Goal: Task Accomplishment & Management: Use online tool/utility

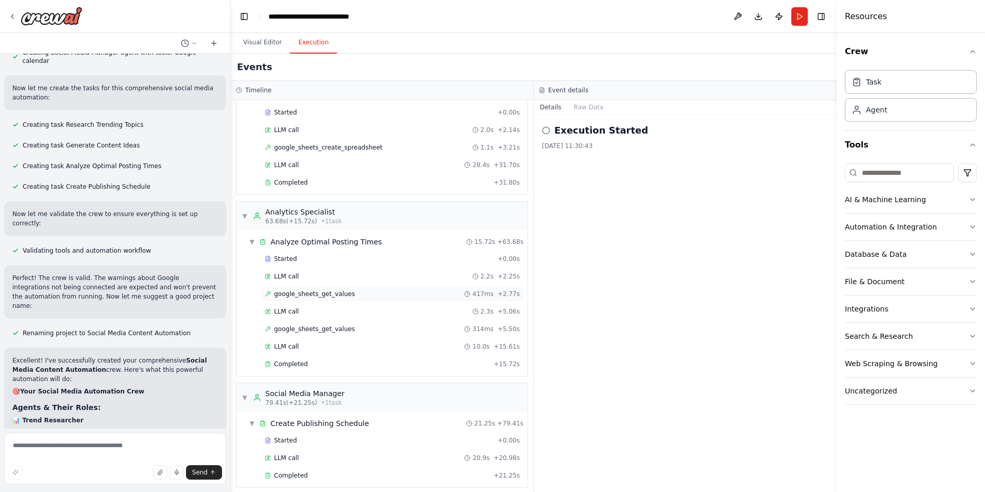
scroll to position [239, 0]
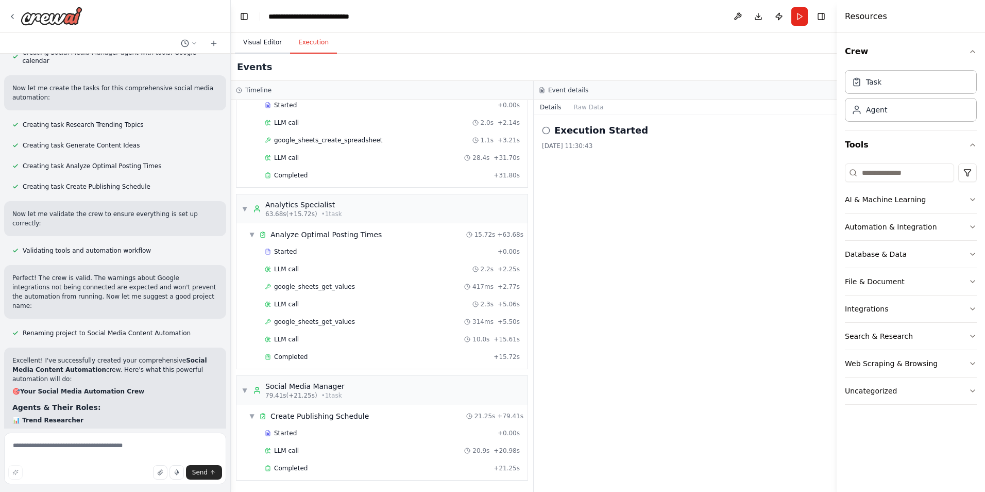
click at [243, 39] on button "Visual Editor" at bounding box center [262, 43] width 55 height 22
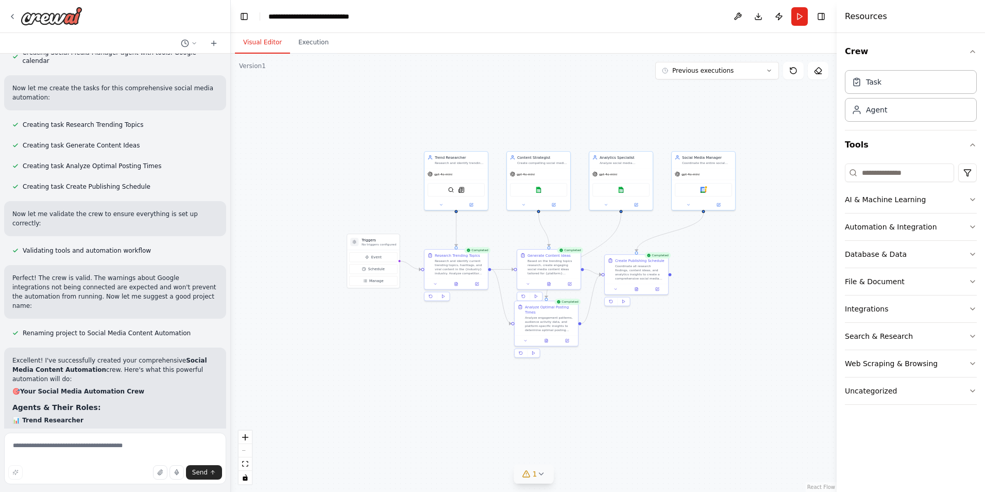
click at [537, 472] on icon at bounding box center [541, 474] width 8 height 8
click at [642, 450] on button at bounding box center [651, 447] width 18 height 12
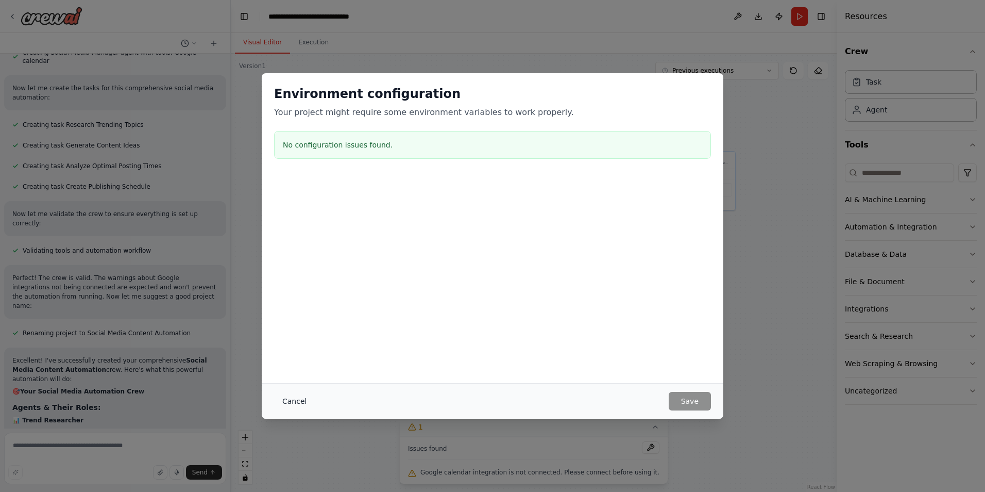
click at [296, 408] on button "Cancel" at bounding box center [294, 401] width 41 height 19
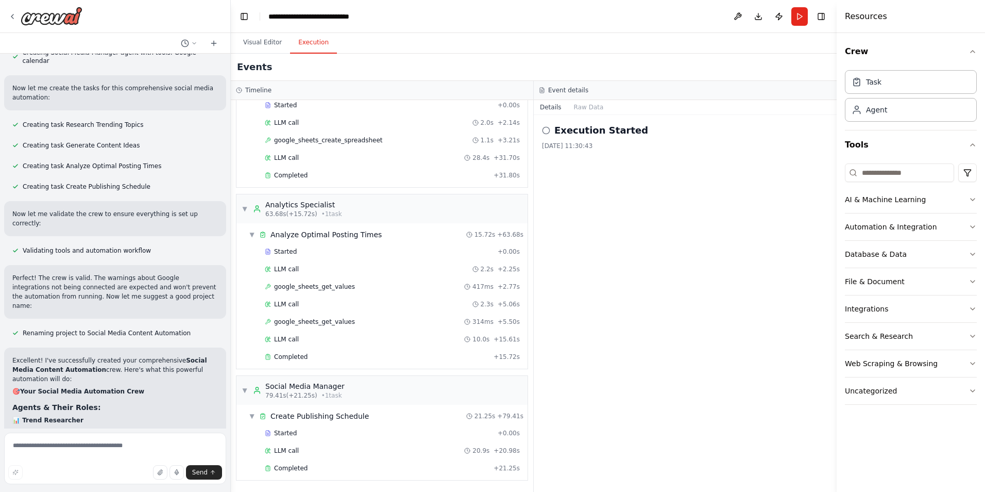
click at [319, 43] on button "Execution" at bounding box center [313, 43] width 47 height 22
click at [821, 16] on button "Toggle Right Sidebar" at bounding box center [821, 16] width 14 height 14
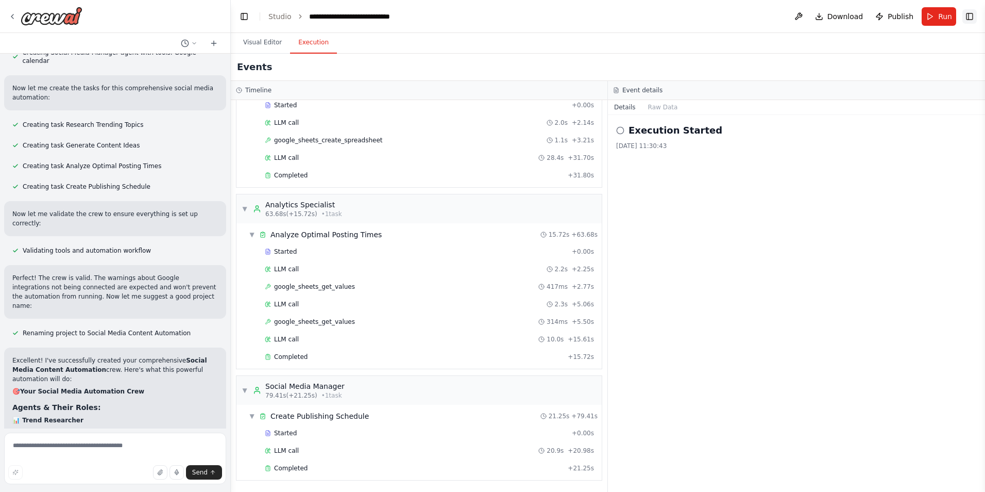
click at [975, 18] on button "Toggle Right Sidebar" at bounding box center [970, 16] width 14 height 14
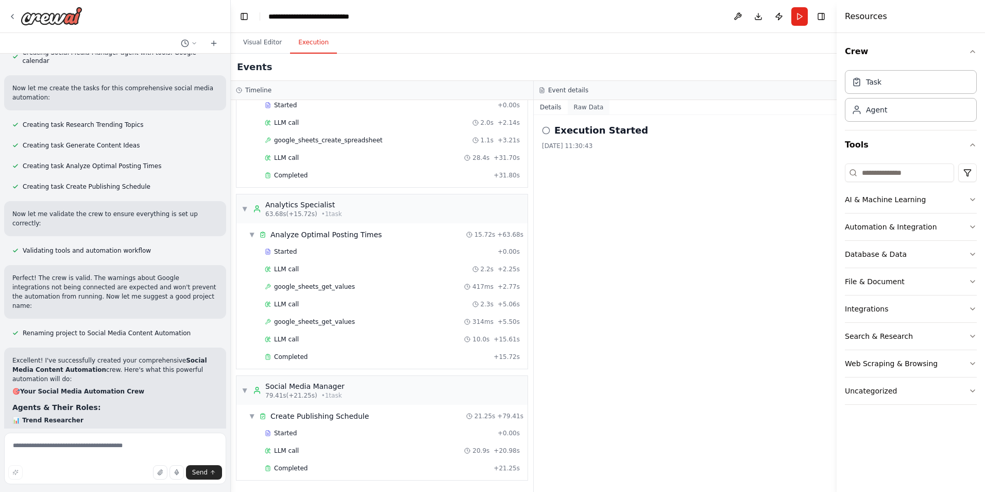
click at [589, 106] on button "Raw Data" at bounding box center [589, 107] width 42 height 14
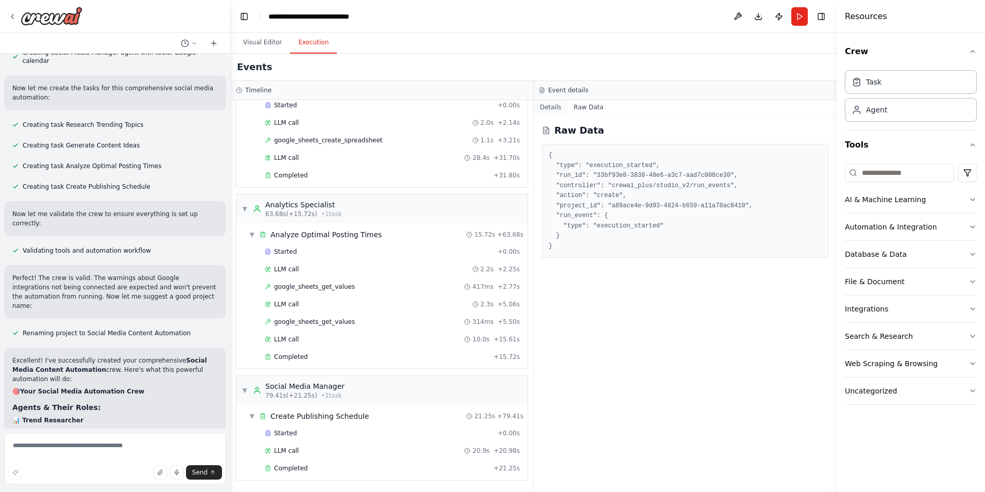
click at [548, 102] on button "Details" at bounding box center [551, 107] width 34 height 14
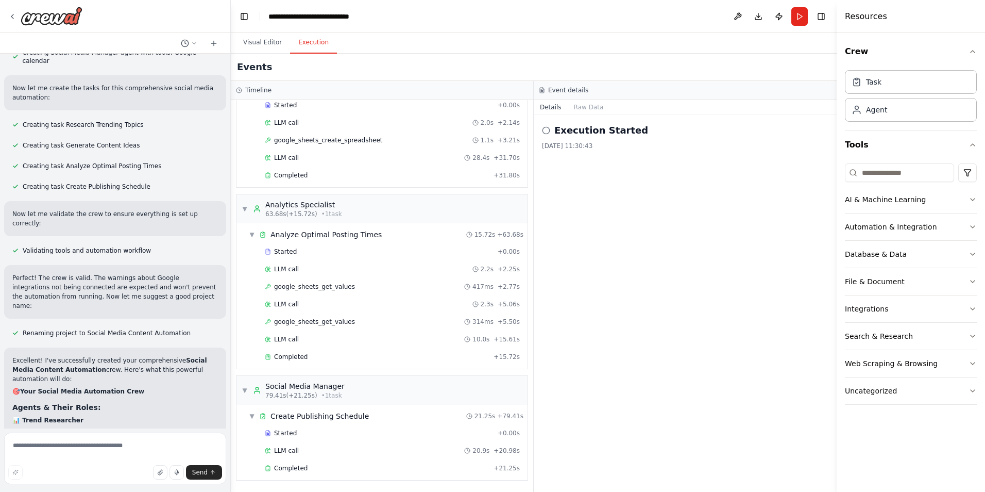
click at [870, 20] on h4 "Resources" at bounding box center [866, 16] width 42 height 12
click at [800, 17] on button "Run" at bounding box center [800, 16] width 16 height 19
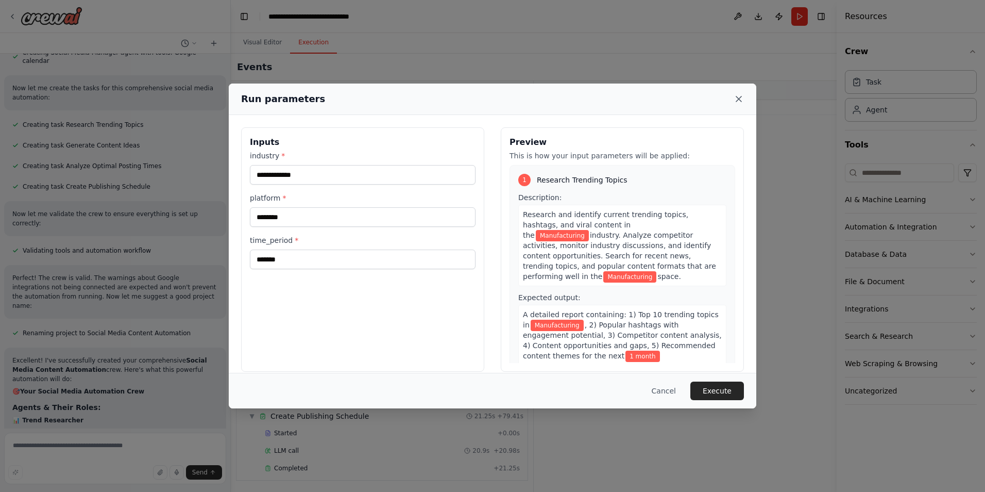
click at [739, 100] on icon at bounding box center [739, 98] width 5 height 5
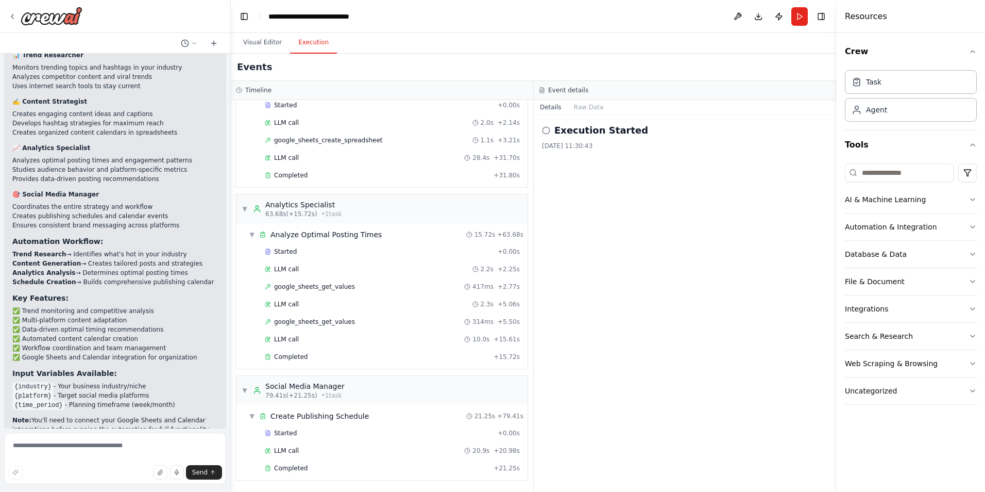
scroll to position [1390, 0]
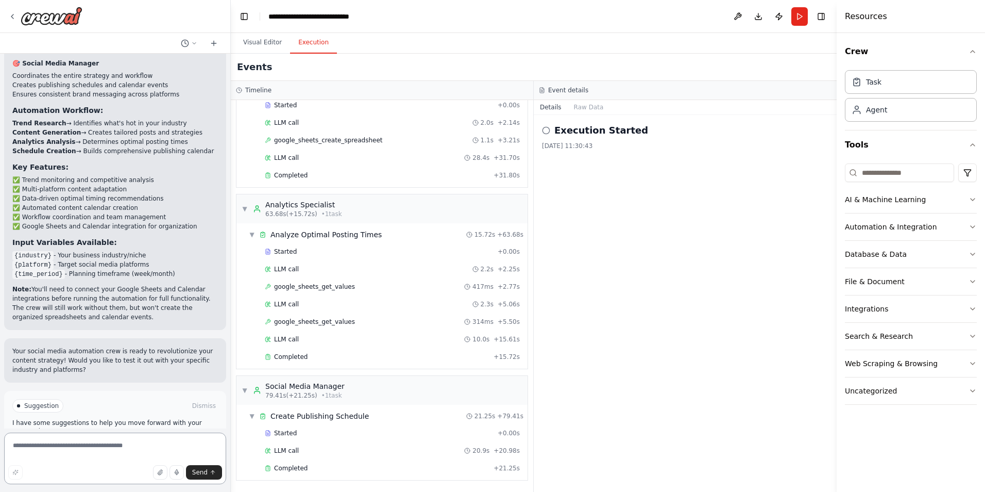
click at [87, 444] on textarea at bounding box center [115, 458] width 222 height 52
type textarea "**********"
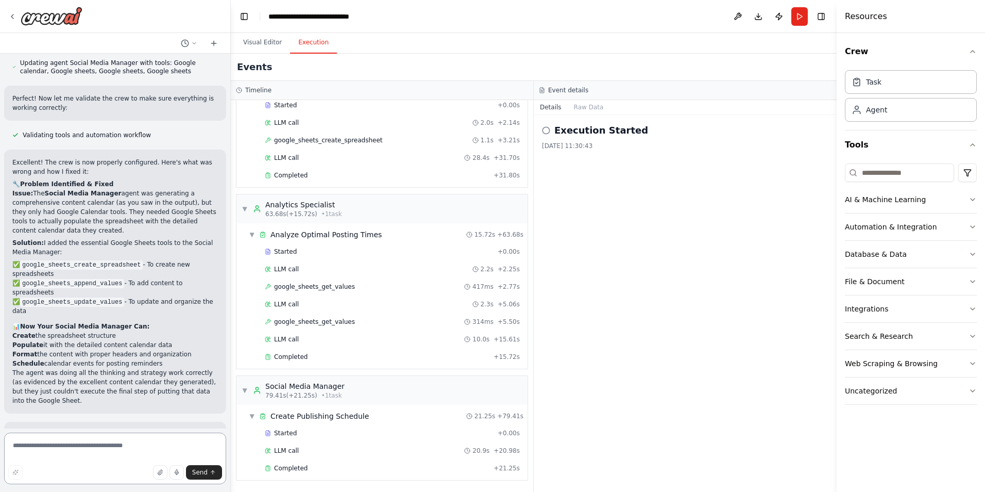
scroll to position [2069, 0]
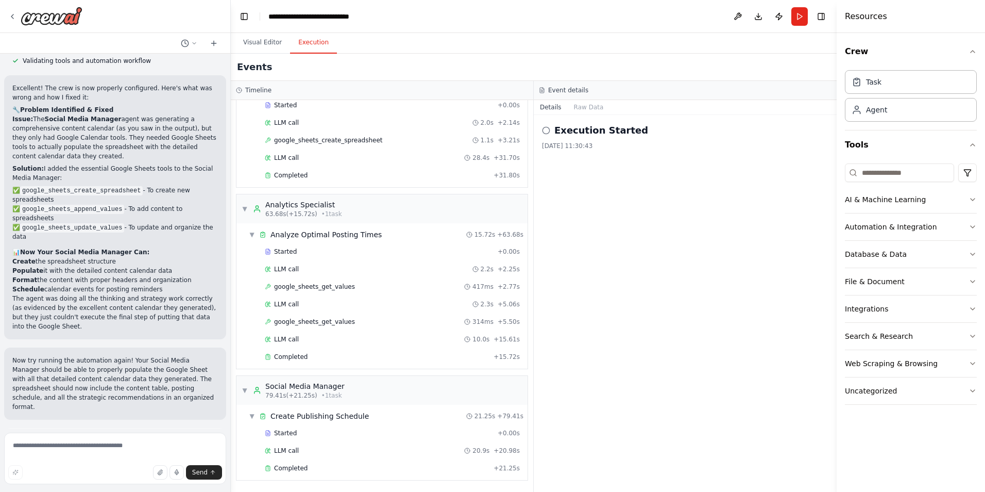
click at [96, 482] on span "Run Automation" at bounding box center [120, 486] width 50 height 8
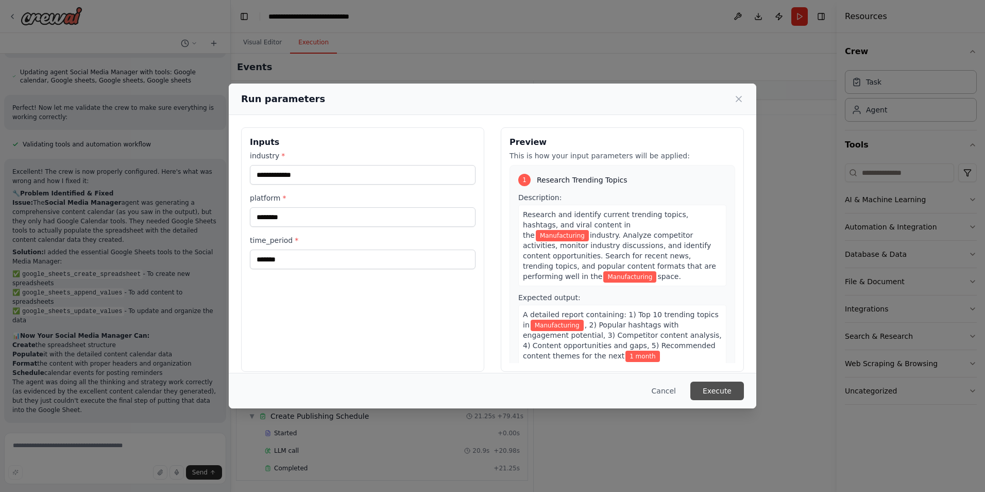
click at [712, 390] on button "Execute" at bounding box center [718, 390] width 54 height 19
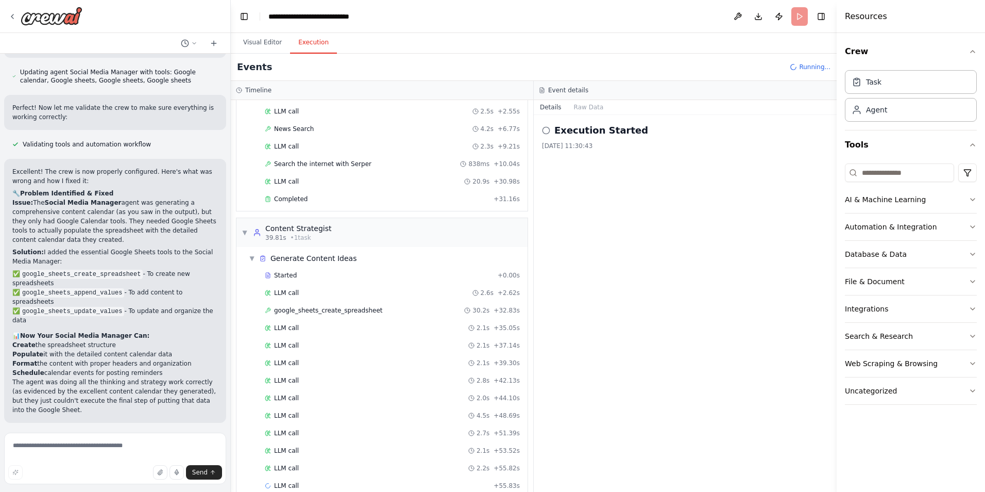
scroll to position [87, 0]
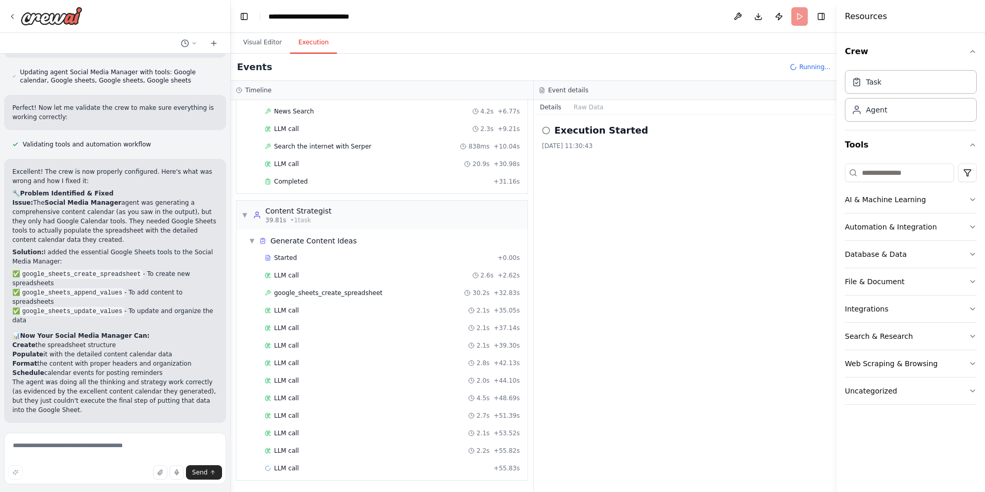
drag, startPoint x: 412, startPoint y: 337, endPoint x: 744, endPoint y: 388, distance: 336.3
click at [744, 388] on div "Execution Started [DATE] 11:30:43" at bounding box center [685, 303] width 303 height 377
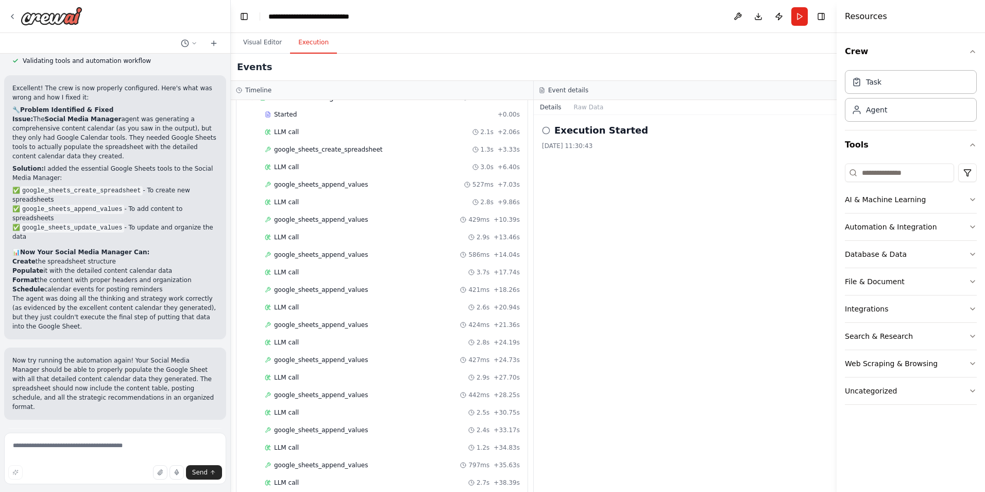
scroll to position [1361, 0]
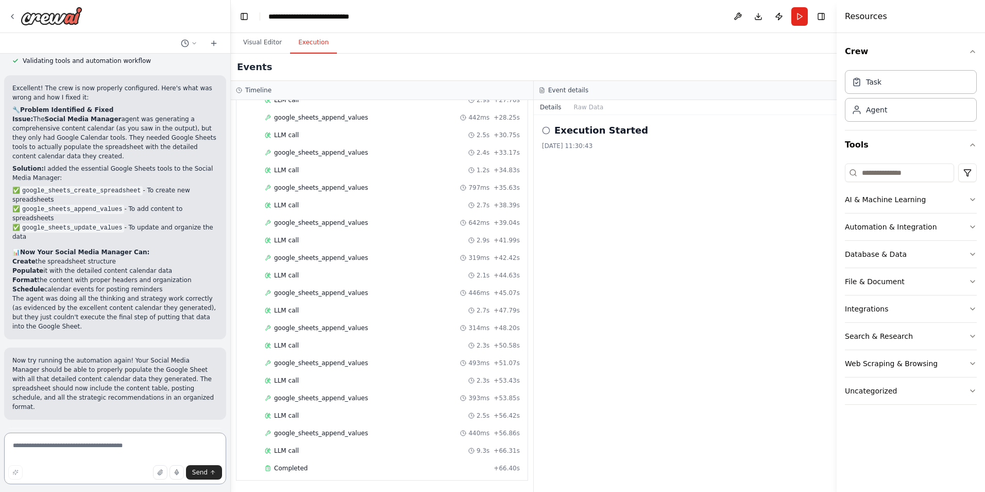
click at [58, 450] on textarea at bounding box center [115, 458] width 222 height 52
type textarea "**********"
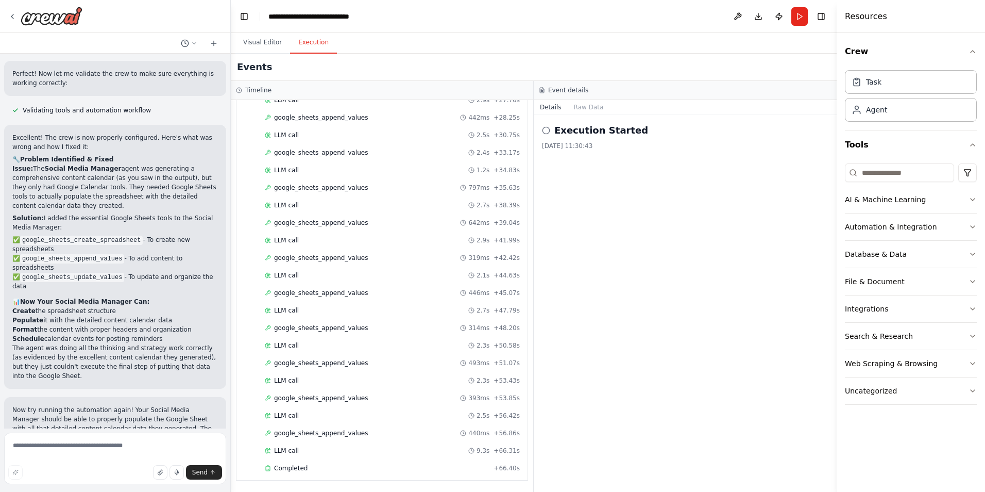
scroll to position [2076, 0]
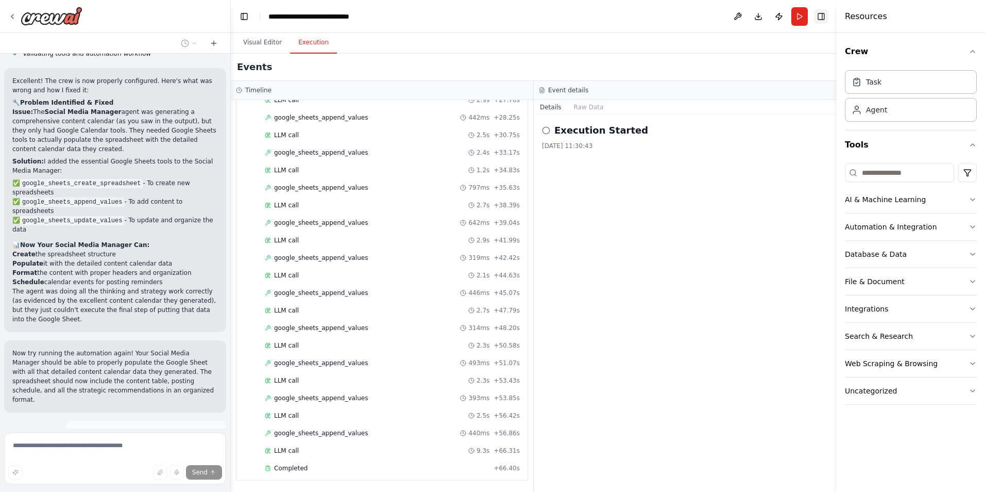
click at [815, 18] on button "Toggle Right Sidebar" at bounding box center [821, 16] width 14 height 14
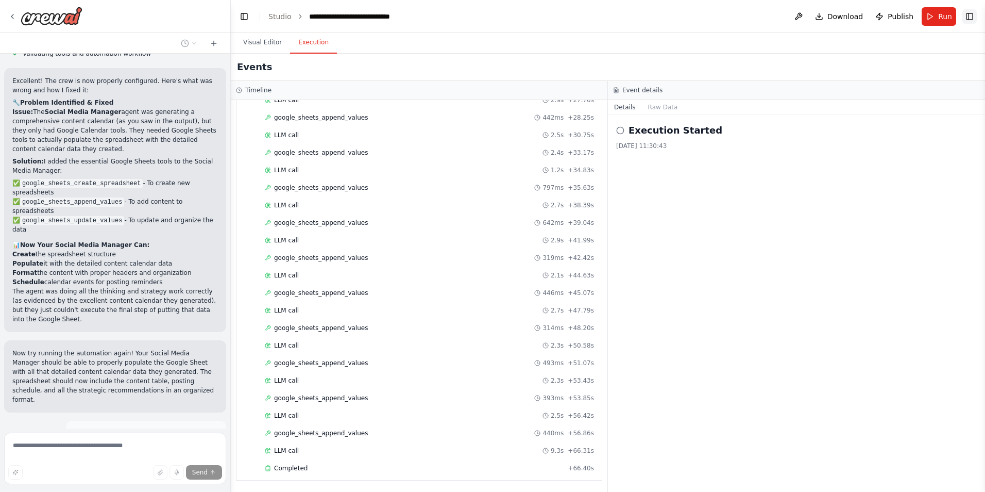
click at [964, 16] on button "Toggle Right Sidebar" at bounding box center [970, 16] width 14 height 14
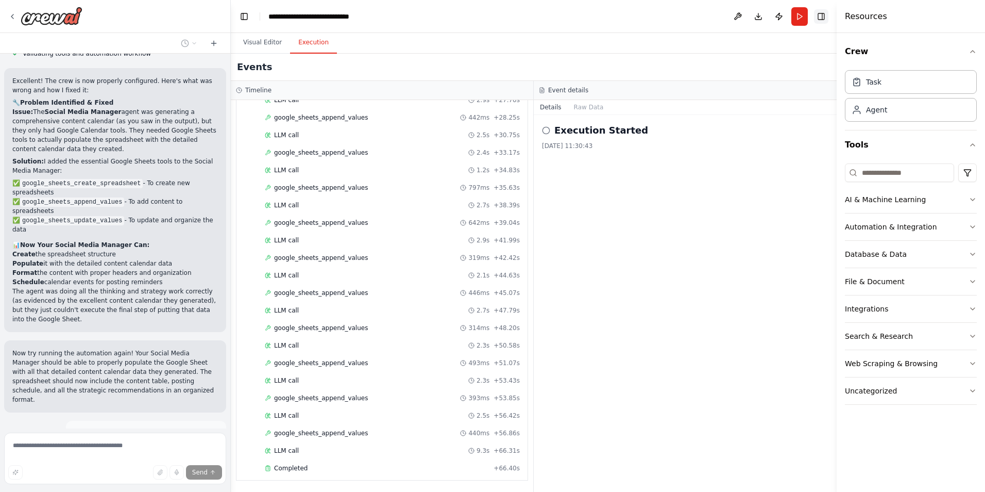
click at [827, 14] on button "Toggle Right Sidebar" at bounding box center [821, 16] width 14 height 14
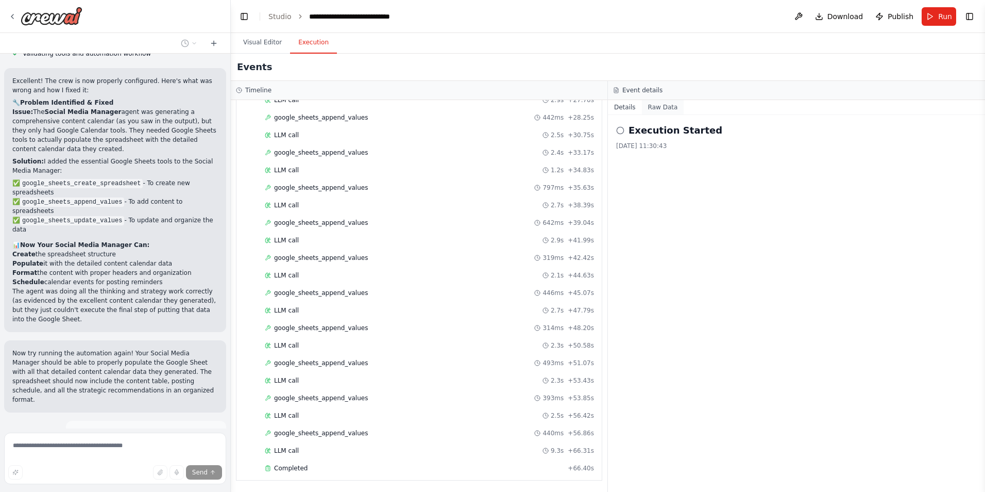
click at [655, 110] on button "Raw Data" at bounding box center [663, 107] width 42 height 14
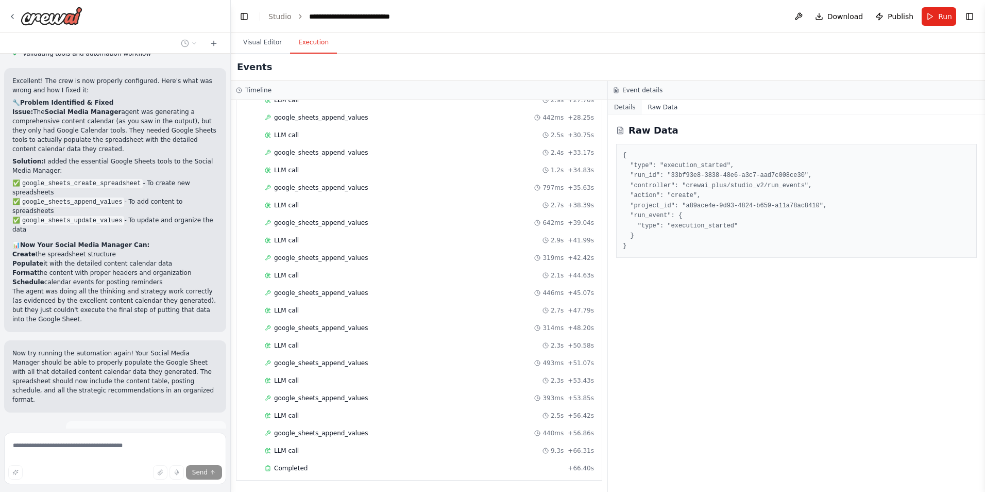
click at [631, 108] on button "Details" at bounding box center [625, 107] width 34 height 14
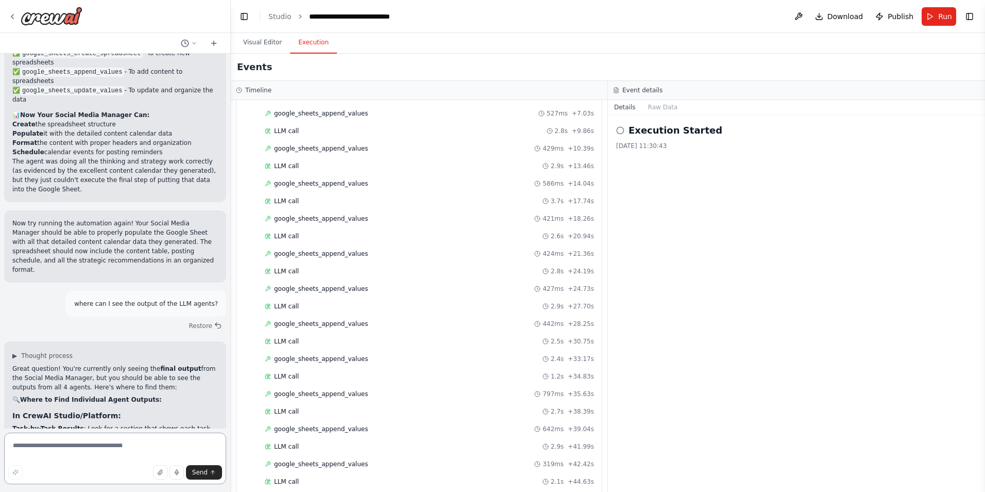
scroll to position [2219, 0]
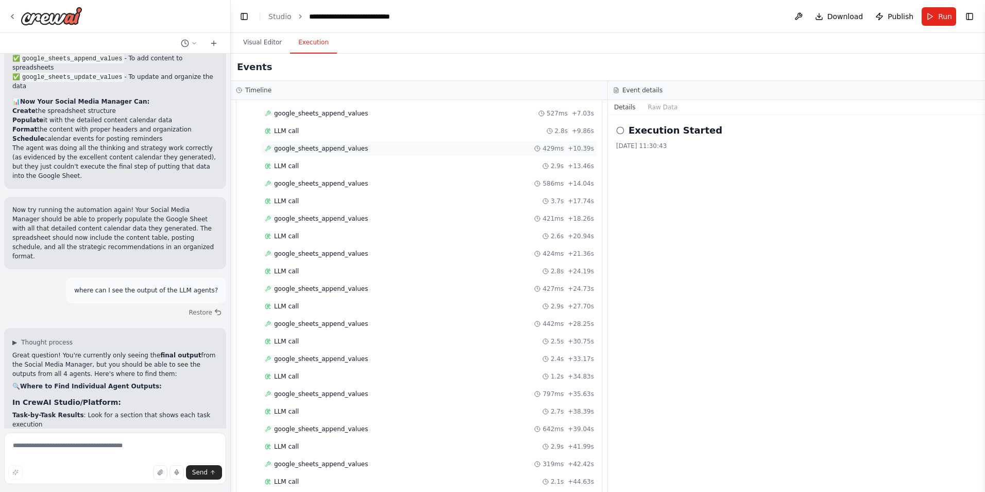
click at [314, 151] on span "google_sheets_append_values" at bounding box center [321, 148] width 94 height 8
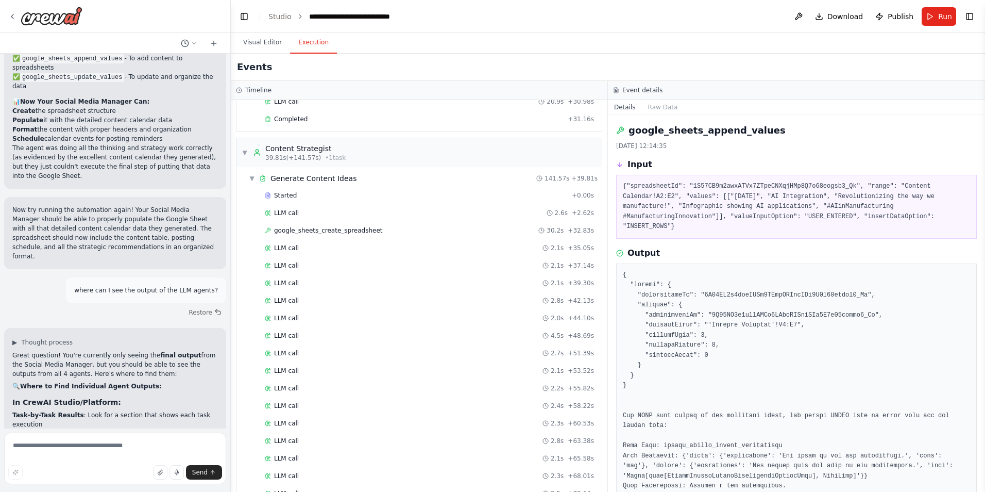
scroll to position [0, 0]
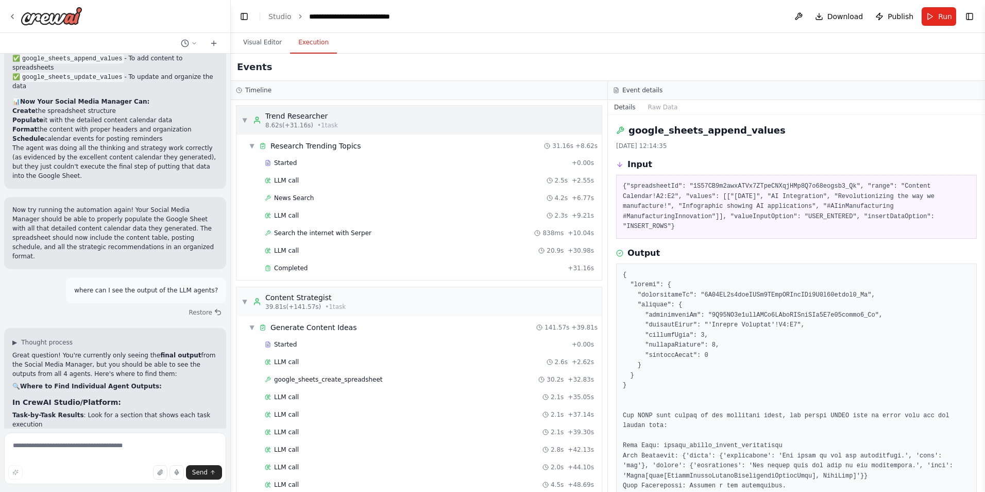
click at [240, 119] on div "▼ Trend Researcher 8.62s (+31.16s) • 1 task" at bounding box center [419, 120] width 365 height 29
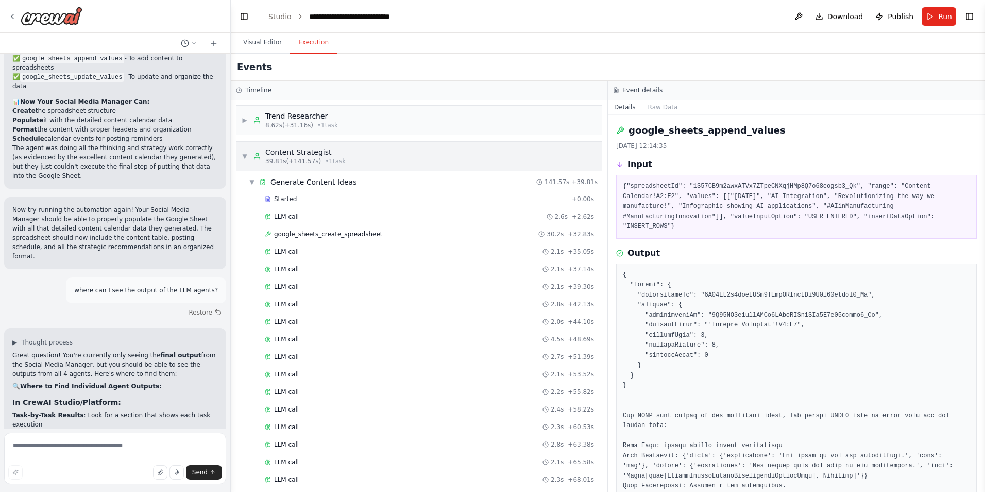
click at [249, 159] on div "▼ Content Strategist 39.81s (+141.57s) • 1 task" at bounding box center [294, 156] width 104 height 19
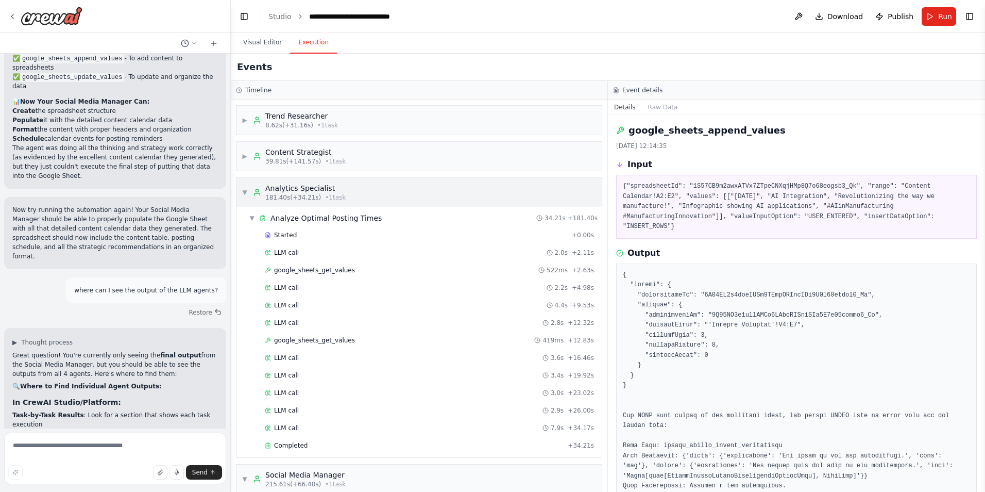
click at [247, 183] on div "▼ Analytics Specialist 181.40s (+34.21s) • 1 task" at bounding box center [294, 192] width 104 height 19
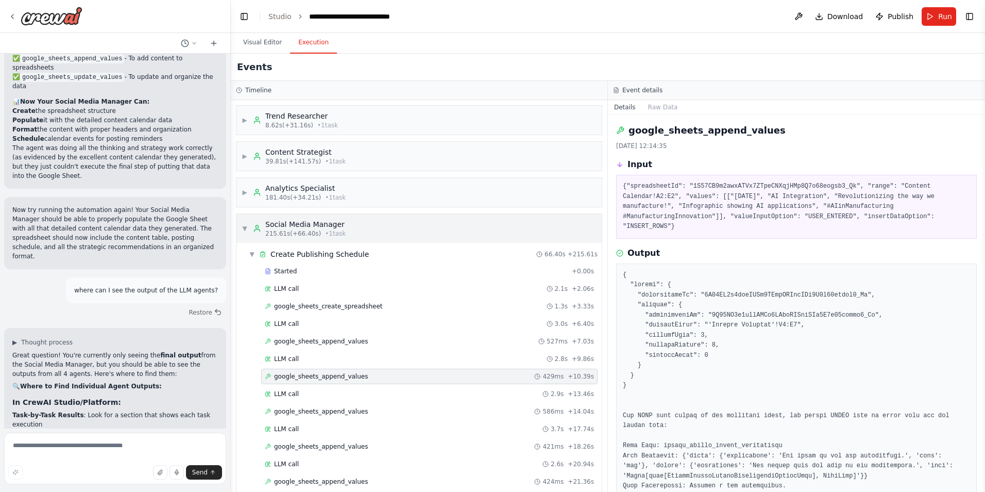
click at [244, 225] on span "▼" at bounding box center [245, 228] width 6 height 8
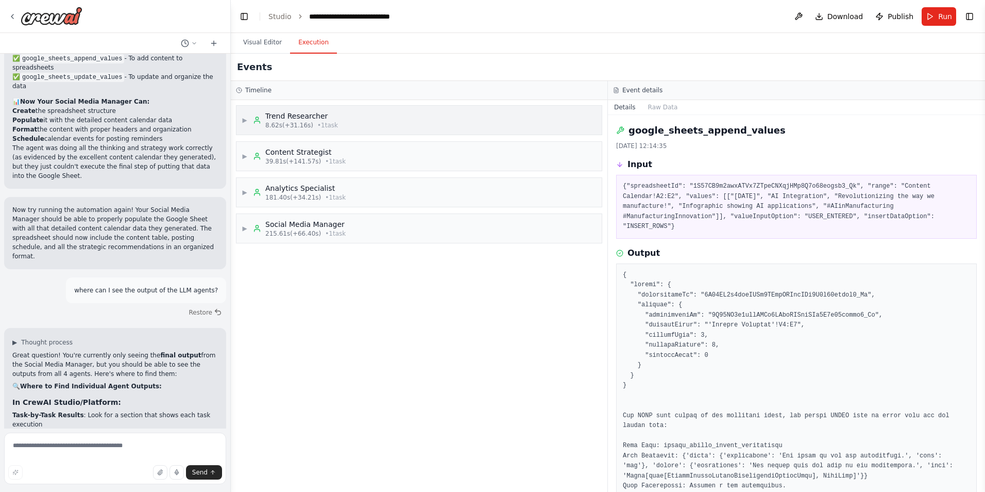
click at [245, 120] on span "▶" at bounding box center [245, 120] width 6 height 8
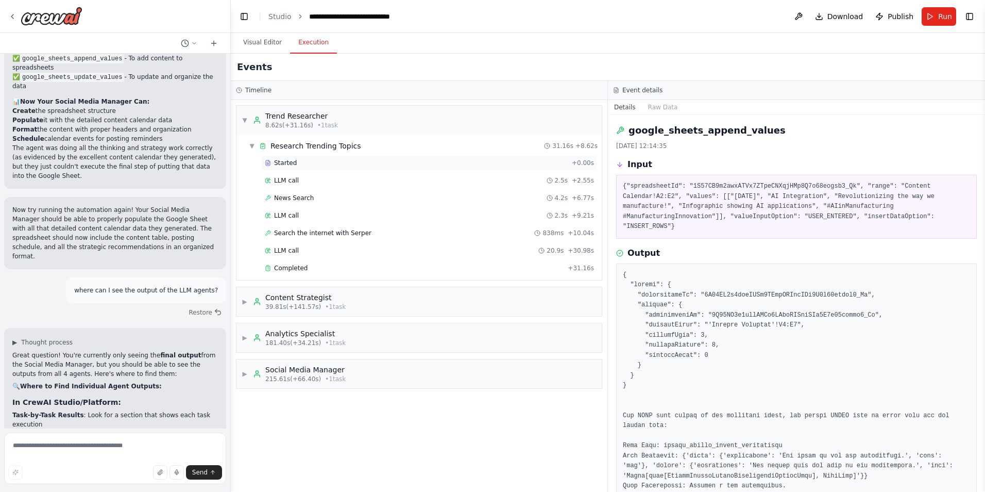
click at [318, 165] on div "Started" at bounding box center [416, 163] width 303 height 8
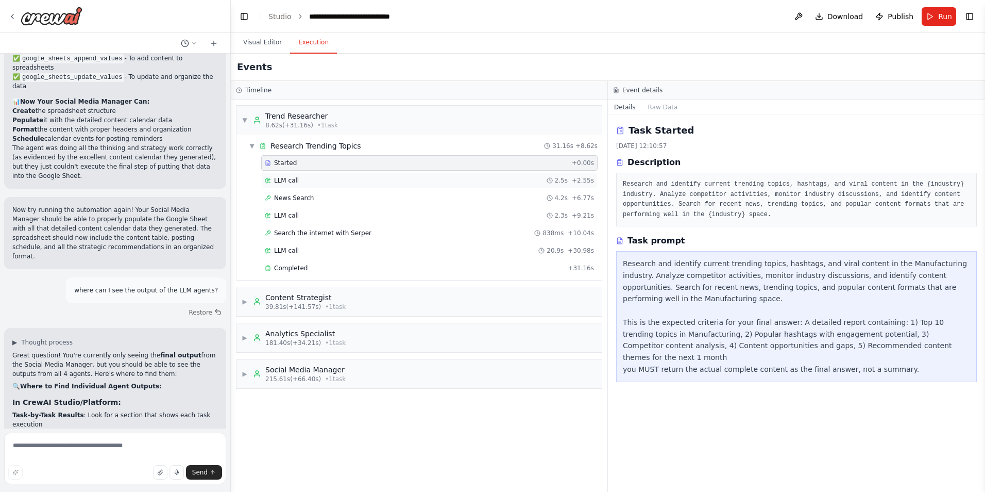
scroll to position [2492, 0]
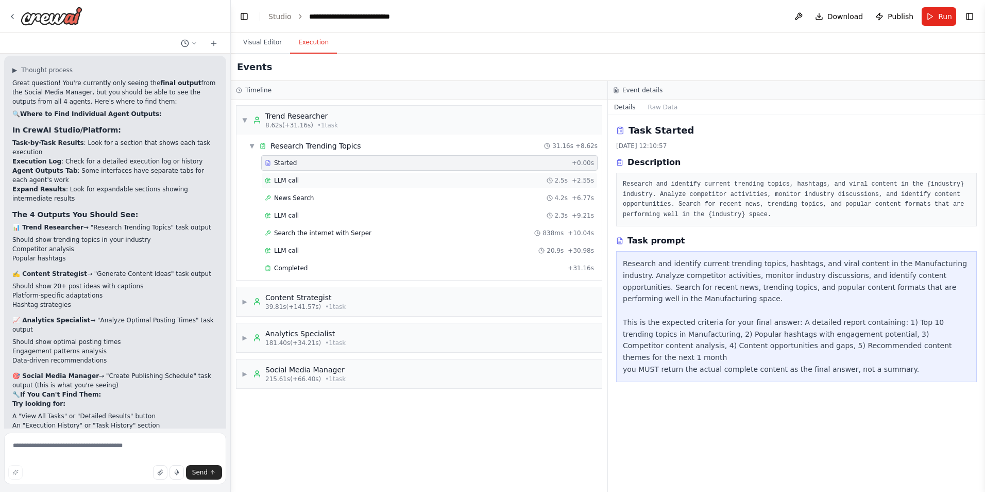
click at [315, 180] on div "LLM call 2.5s + 2.55s" at bounding box center [429, 180] width 329 height 8
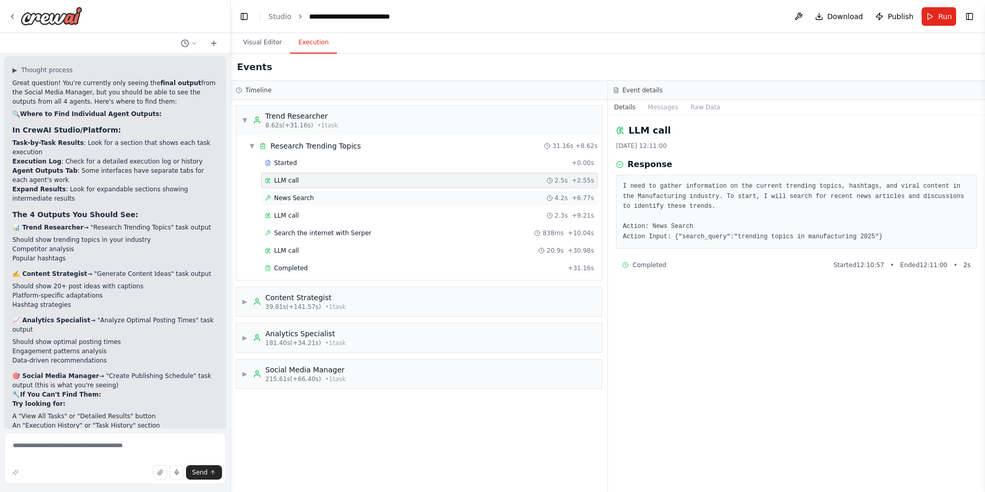
click at [316, 191] on div "News Search 4.2s + 6.77s" at bounding box center [429, 197] width 337 height 15
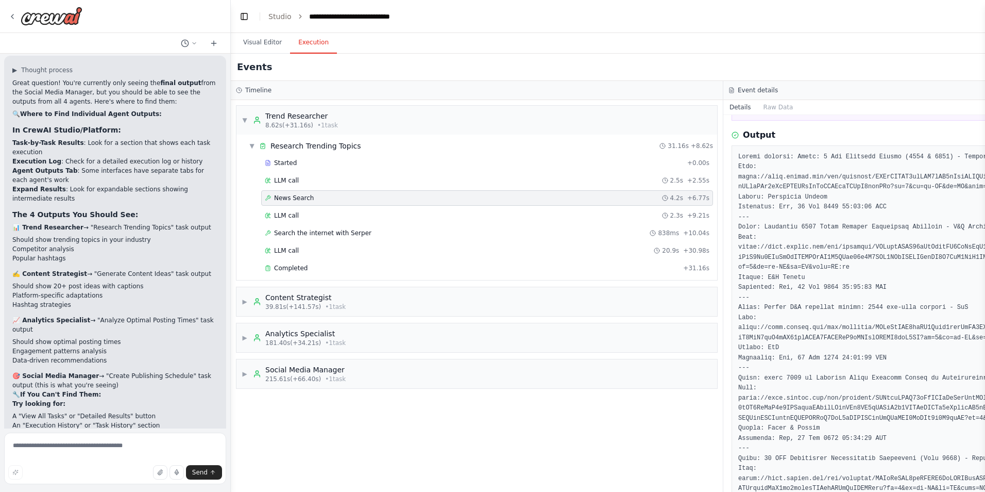
scroll to position [52, 0]
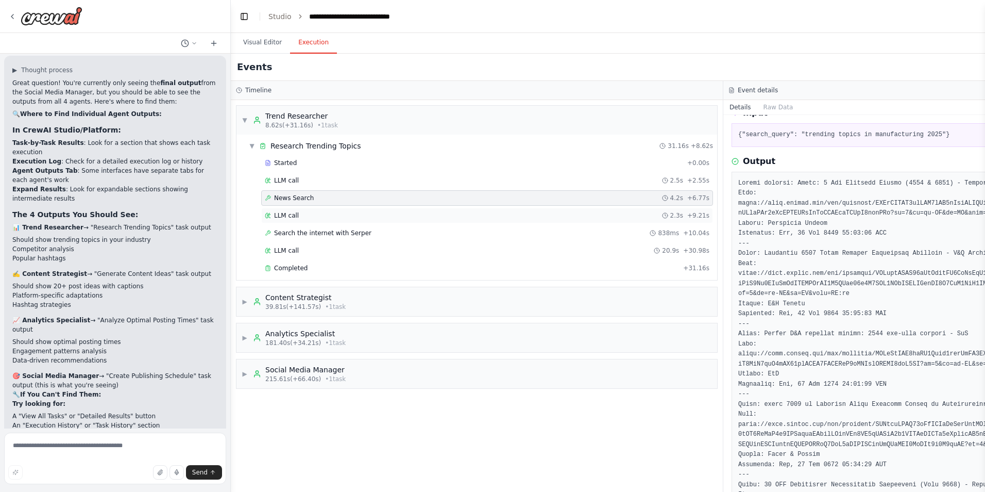
click at [299, 208] on div "LLM call 2.3s + 9.21s" at bounding box center [487, 215] width 452 height 15
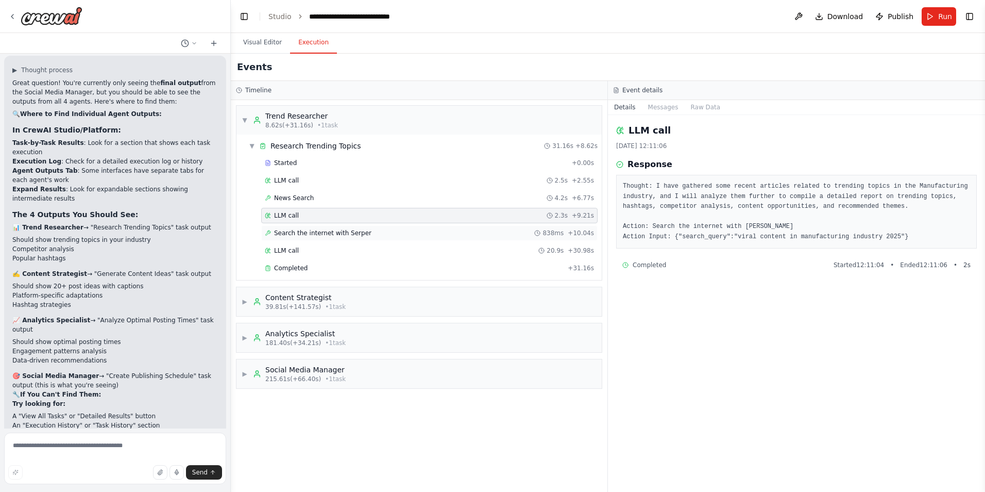
click at [316, 234] on span "Search the internet with Serper" at bounding box center [322, 233] width 97 height 8
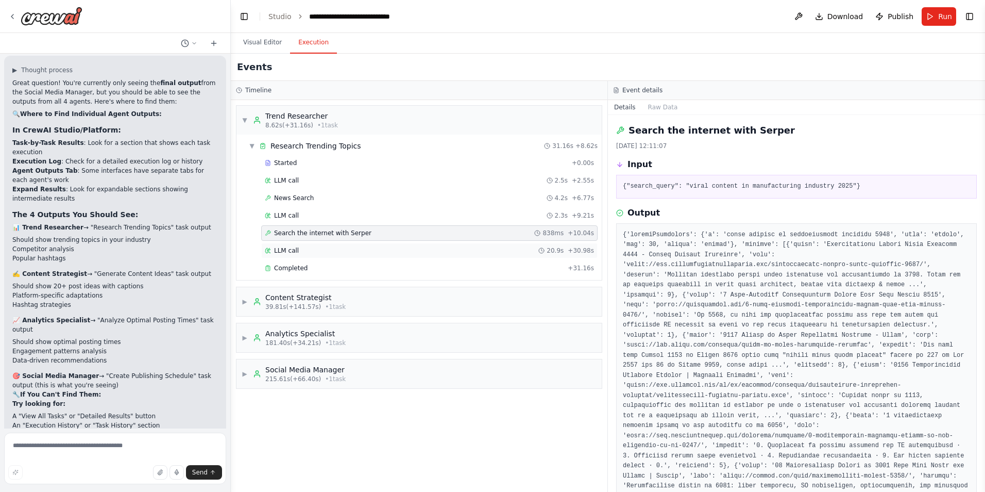
click at [331, 255] on div "LLM call 20.9s + 30.98s" at bounding box center [429, 250] width 337 height 15
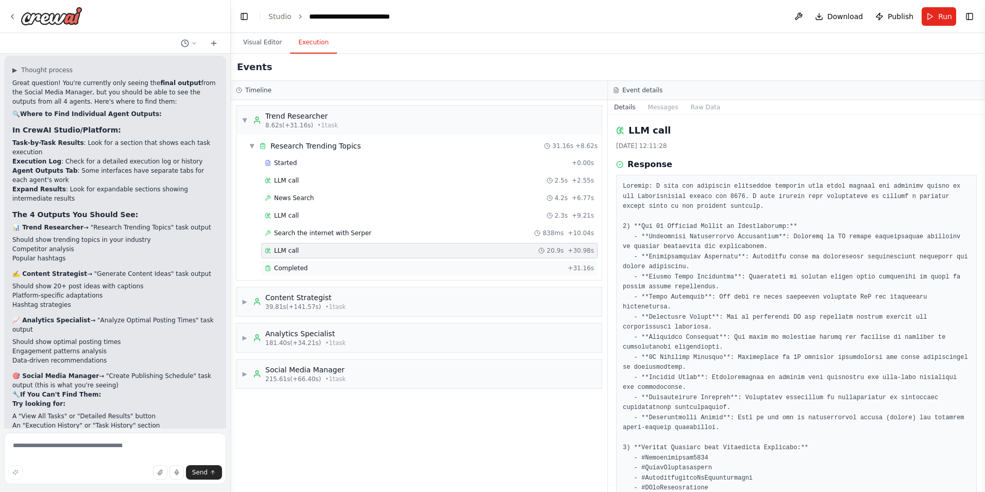
click at [331, 268] on div "Completed" at bounding box center [414, 268] width 299 height 8
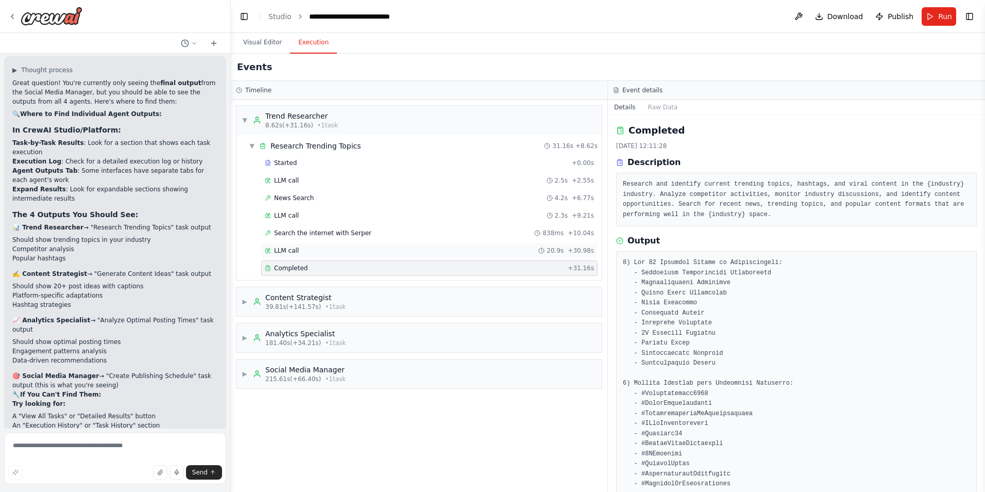
click at [335, 253] on div "LLM call 20.9s + 30.98s" at bounding box center [429, 250] width 329 height 8
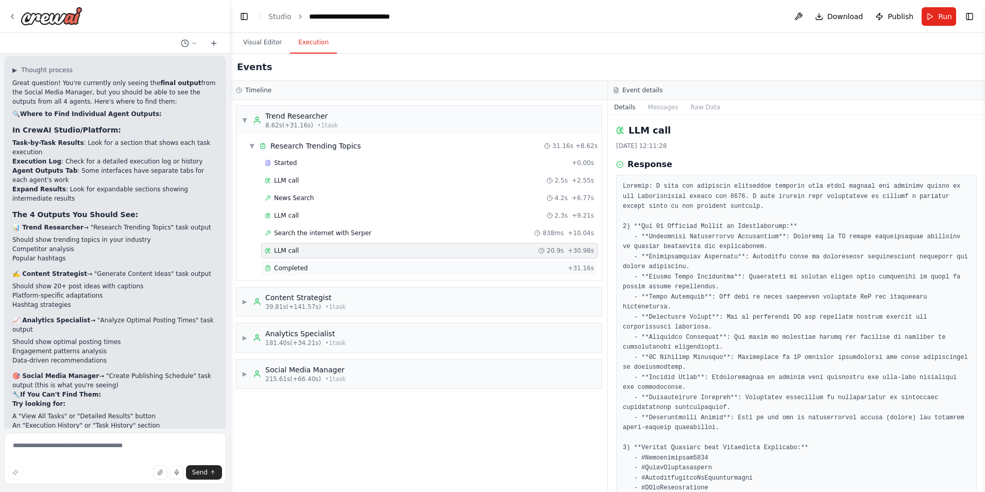
click at [329, 271] on div "Completed" at bounding box center [414, 268] width 299 height 8
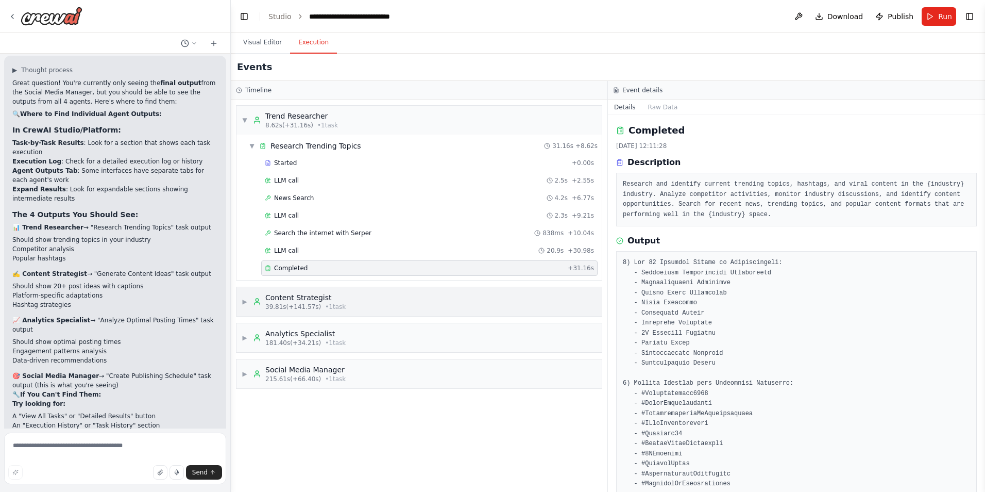
click at [288, 308] on span "39.81s (+141.57s)" at bounding box center [293, 307] width 56 height 8
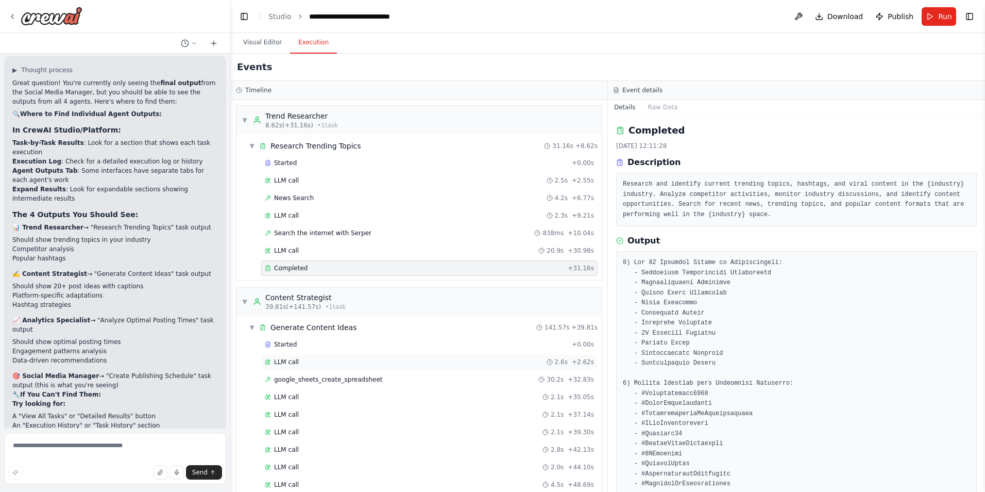
click at [312, 360] on div "LLM call 2.6s + 2.62s" at bounding box center [429, 362] width 329 height 8
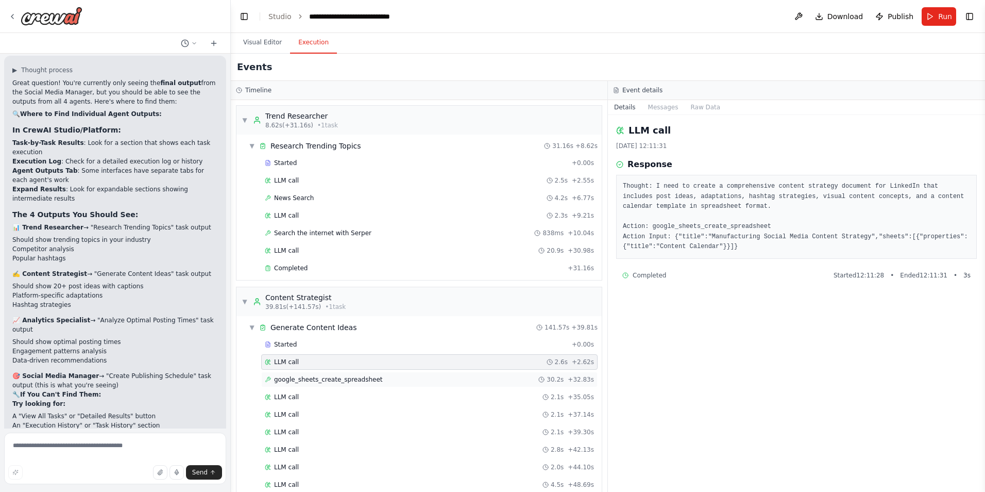
click at [309, 382] on span "google_sheets_create_spreadsheet" at bounding box center [328, 379] width 109 height 8
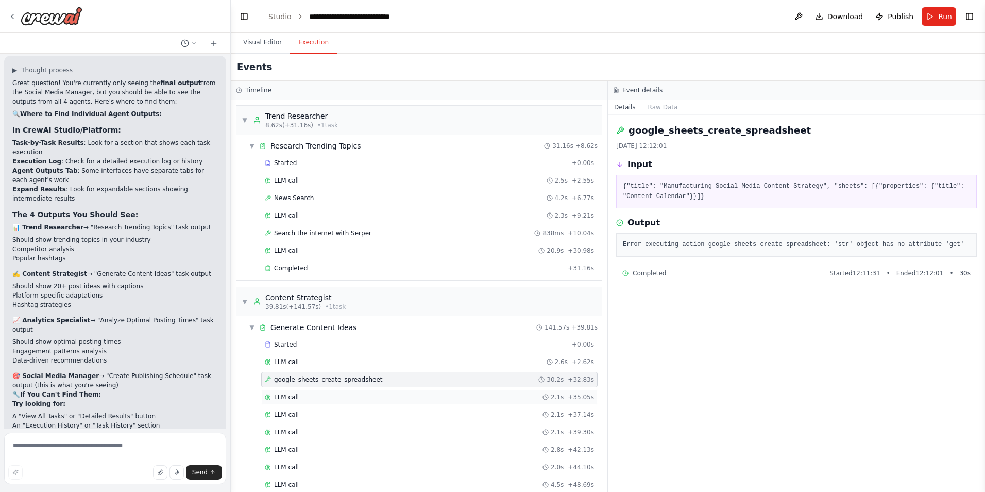
click at [309, 397] on div "LLM call 2.1s + 35.05s" at bounding box center [429, 397] width 329 height 8
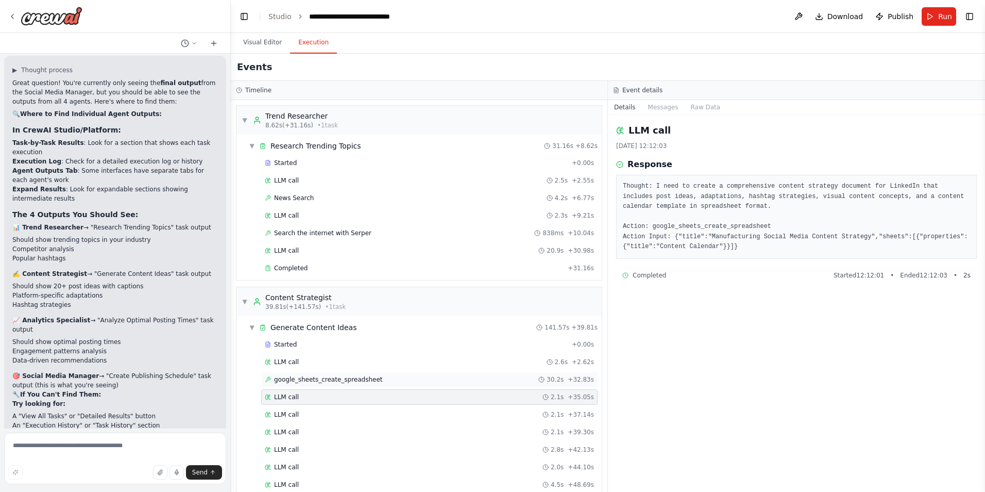
click at [317, 378] on span "google_sheets_create_spreadsheet" at bounding box center [328, 379] width 109 height 8
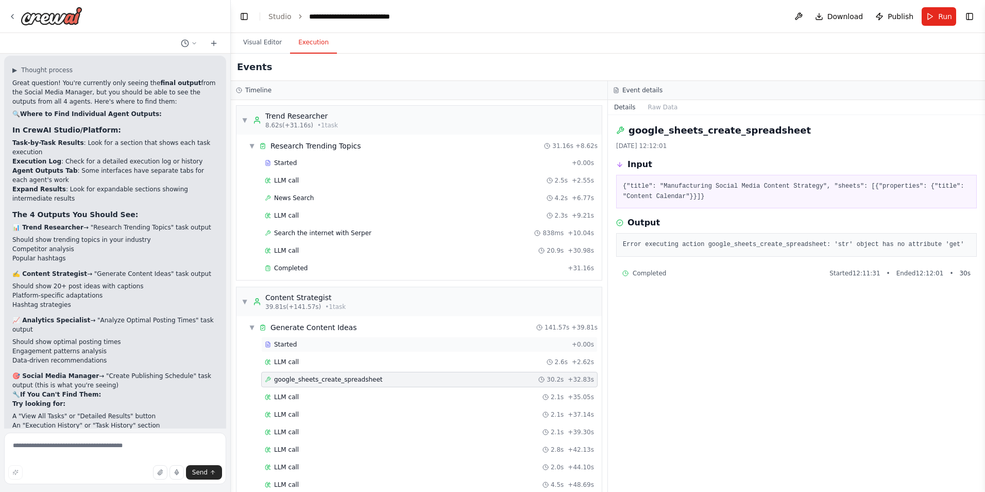
click at [313, 342] on div "Started" at bounding box center [416, 344] width 303 height 8
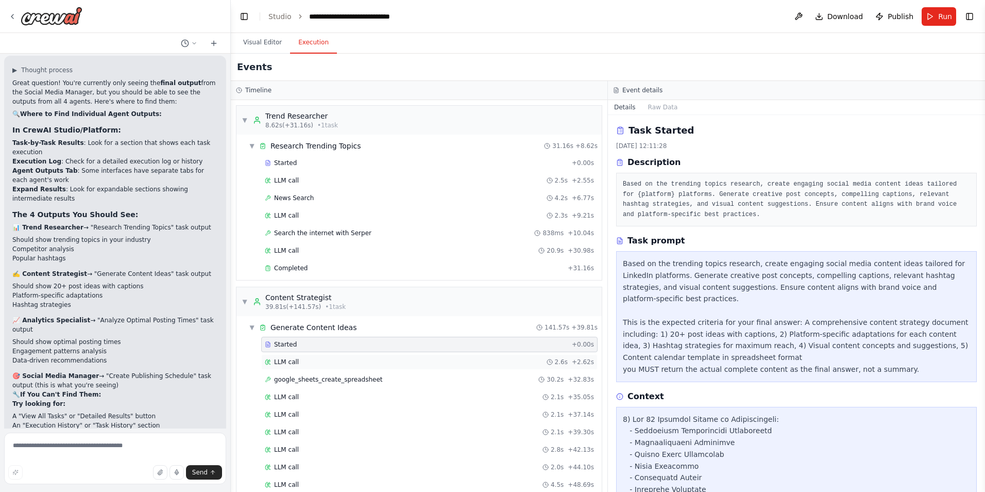
click at [311, 363] on div "LLM call 2.6s + 2.62s" at bounding box center [429, 362] width 329 height 8
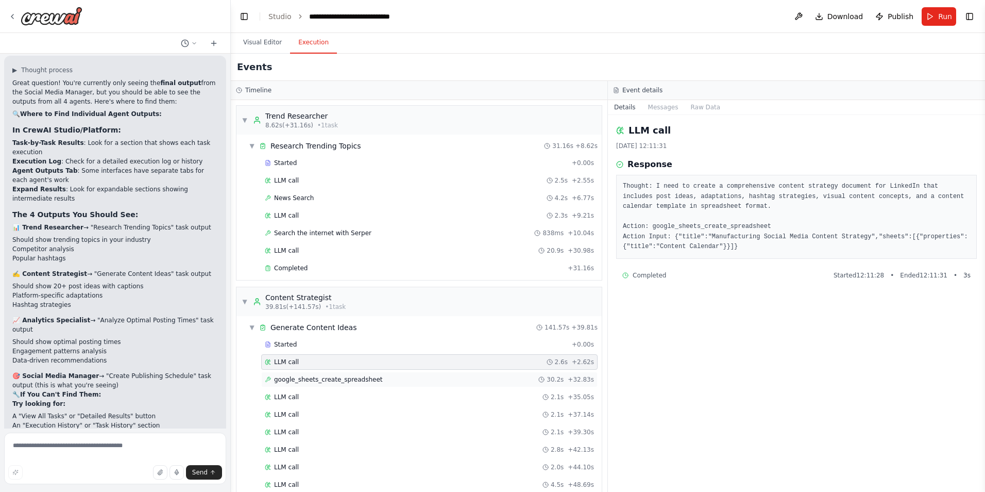
click at [309, 376] on span "google_sheets_create_spreadsheet" at bounding box center [328, 379] width 109 height 8
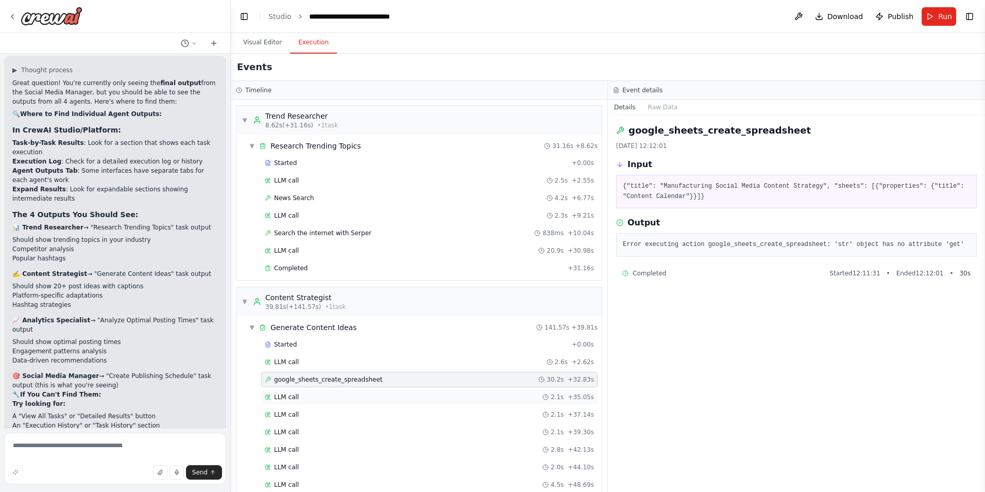
click at [300, 396] on div "LLM call 2.1s + 35.05s" at bounding box center [429, 397] width 329 height 8
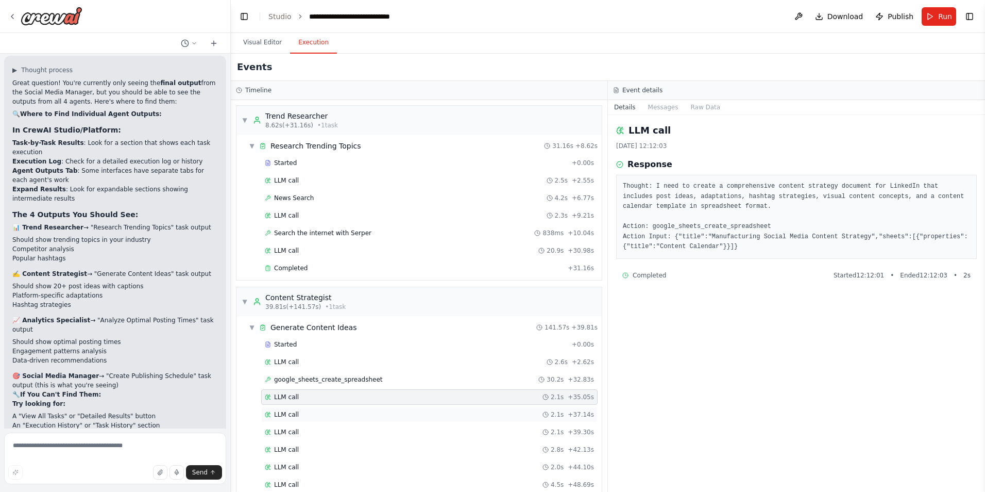
click at [300, 414] on div "LLM call 2.1s + 37.14s" at bounding box center [429, 414] width 329 height 8
click at [307, 428] on div "LLM call 2.1s + 39.30s" at bounding box center [429, 432] width 329 height 8
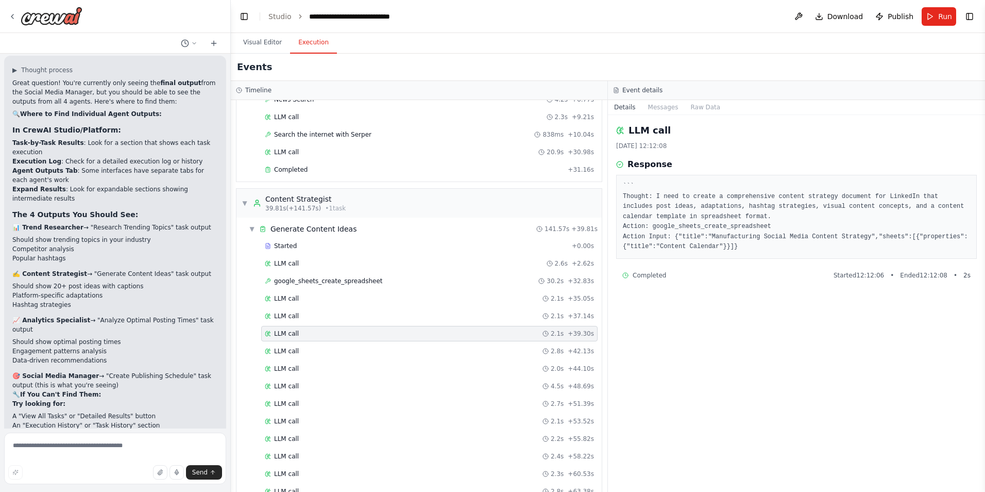
scroll to position [103, 0]
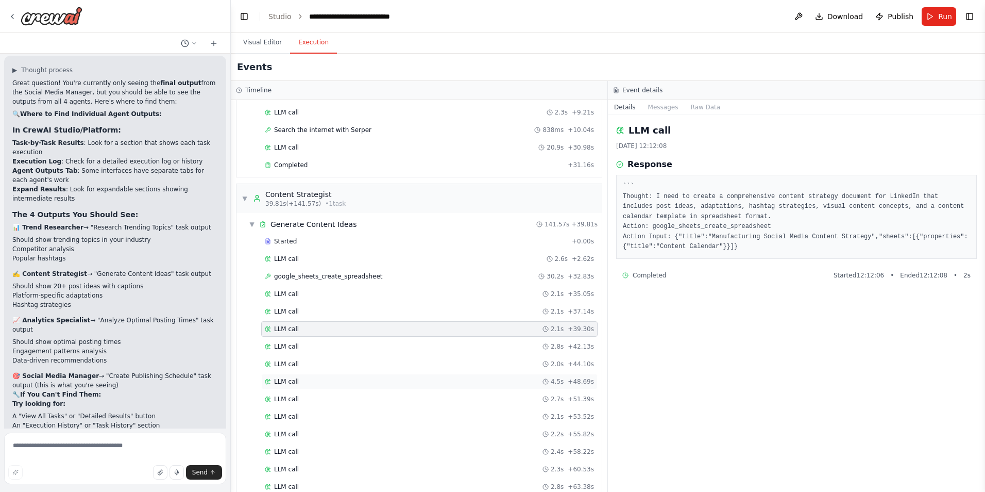
click at [304, 377] on div "LLM call 4.5s + 48.69s" at bounding box center [429, 381] width 329 height 8
click at [300, 396] on div "LLM call 2.7s + 51.39s" at bounding box center [429, 399] width 329 height 8
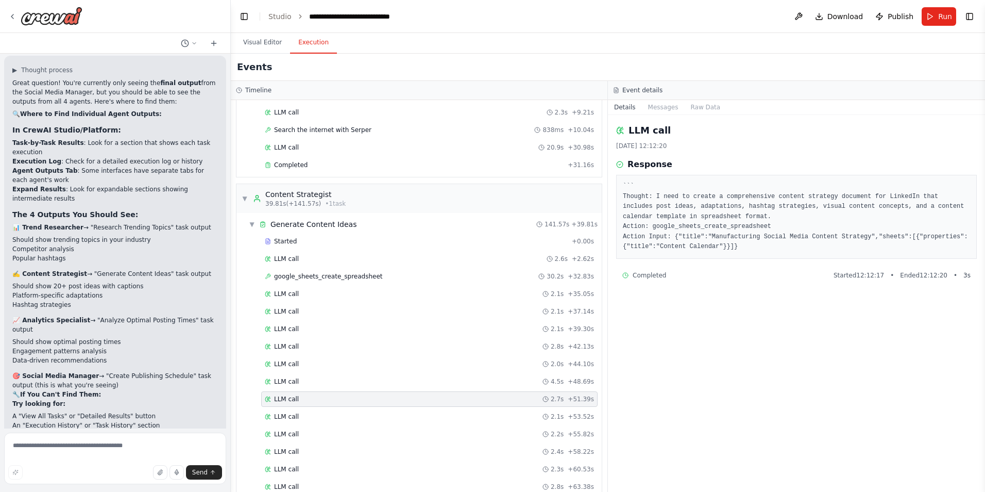
click at [305, 426] on div "Started + 0.00s LLM call 2.6s + 2.62s google_sheets_create_spreadsheet 30.2s + …" at bounding box center [423, 487] width 357 height 508
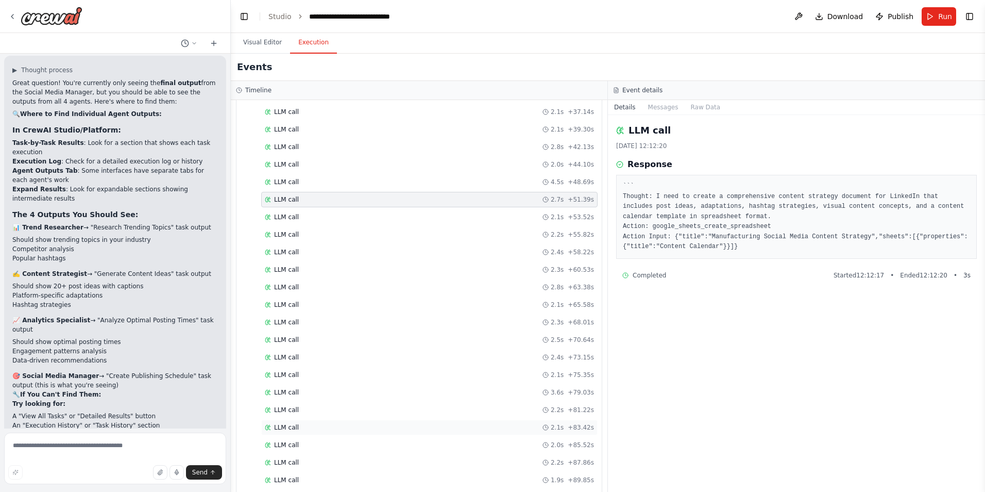
scroll to position [309, 0]
click at [316, 375] on div "LLM call 2.1s + 75.35s" at bounding box center [429, 367] width 337 height 15
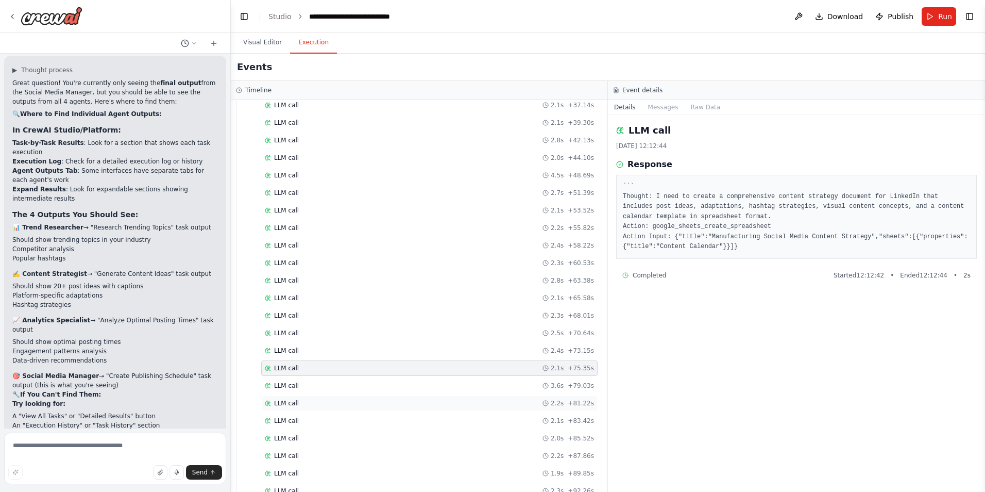
click at [309, 407] on div "LLM call 2.2s + 81.22s" at bounding box center [429, 402] width 337 height 15
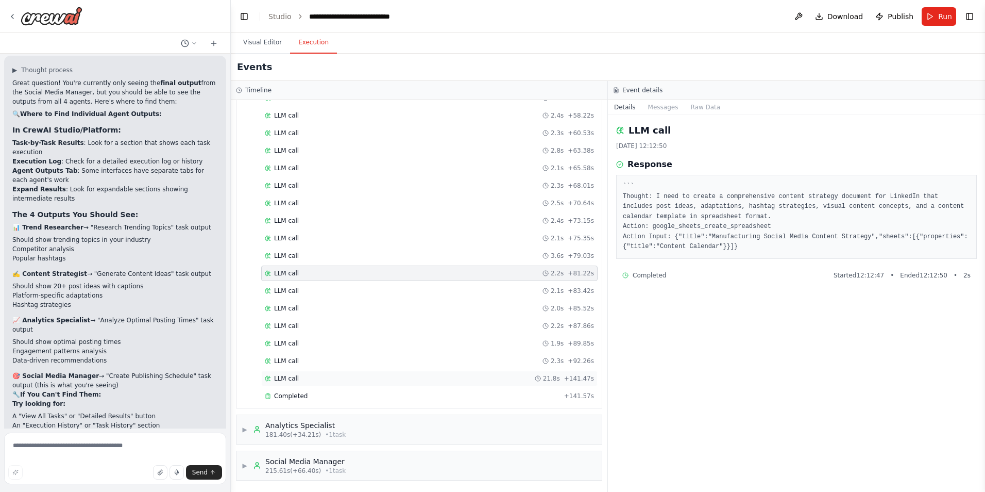
click at [307, 383] on div "LLM call 21.8s + 141.47s" at bounding box center [429, 378] width 337 height 15
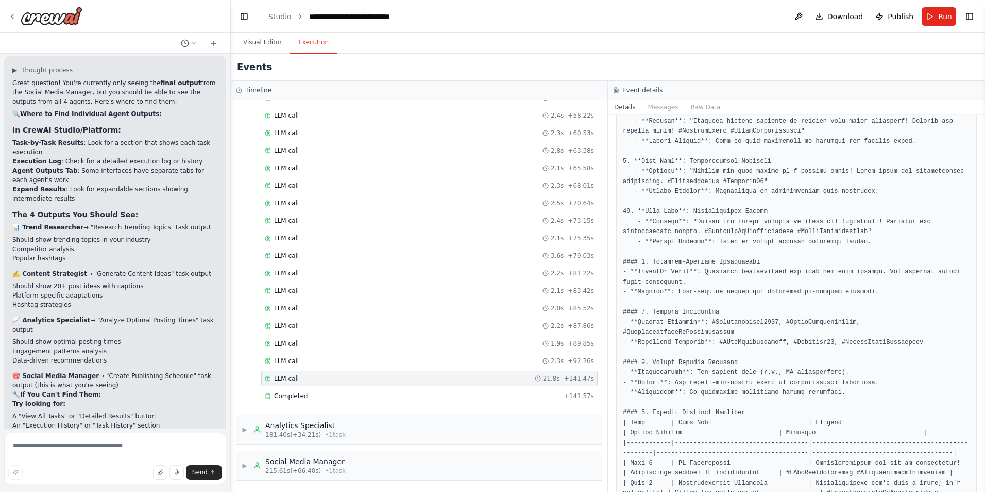
scroll to position [640, 0]
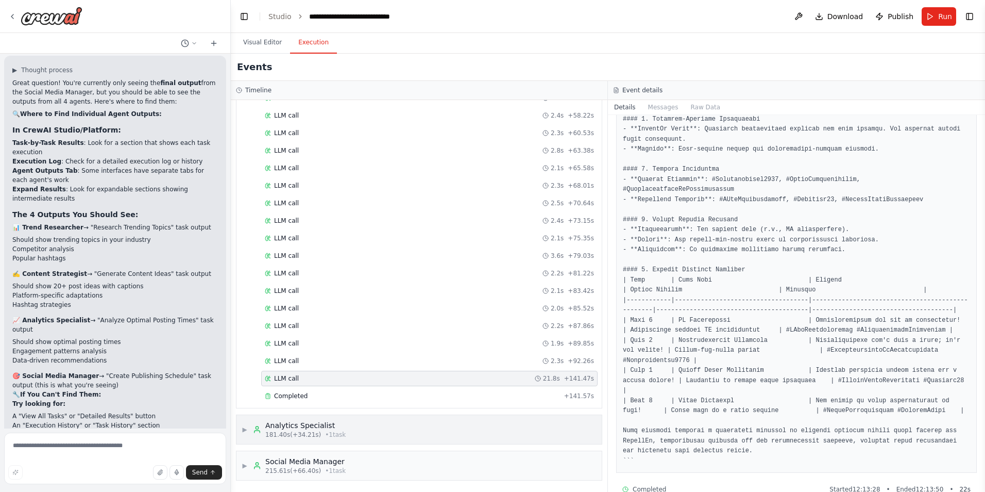
click at [311, 418] on div "▶ Analytics Specialist 181.40s (+34.21s) • 1 task" at bounding box center [419, 429] width 365 height 29
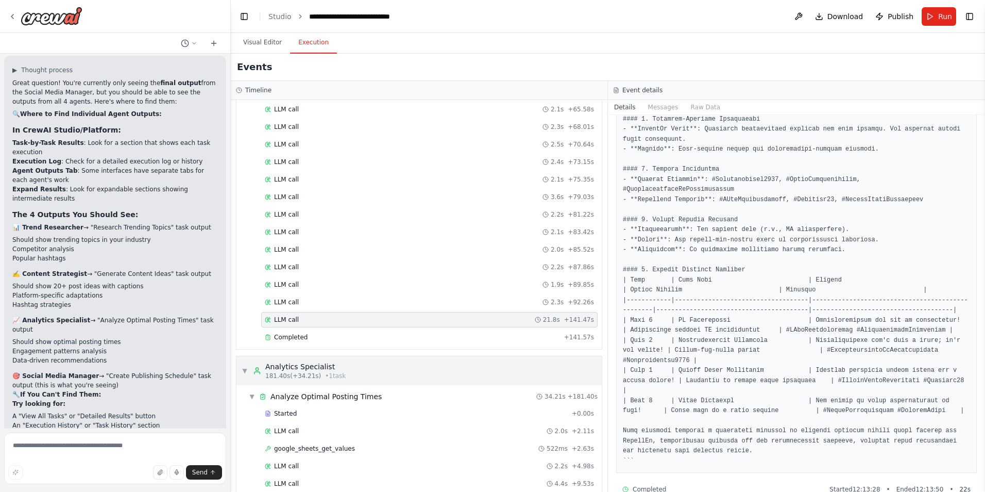
scroll to position [645, 0]
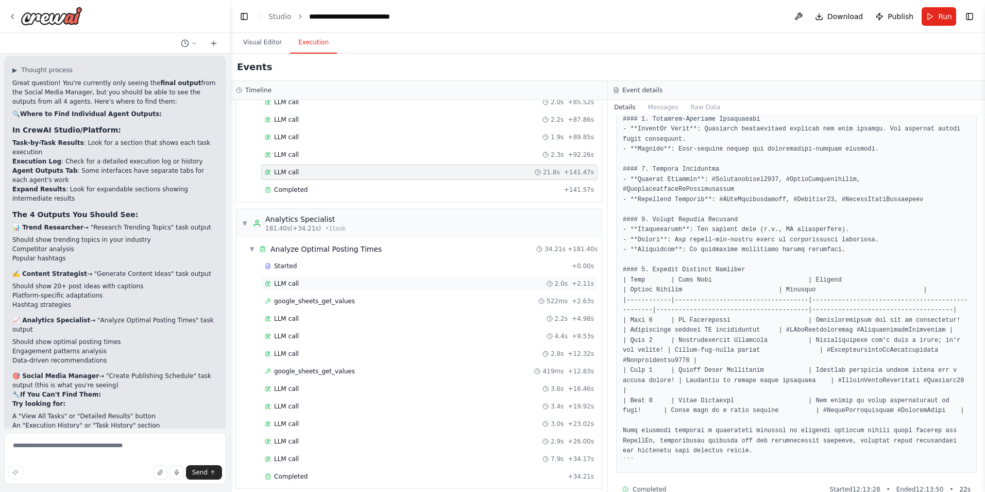
click at [315, 277] on div "LLM call 2.0s + 2.11s" at bounding box center [429, 283] width 337 height 15
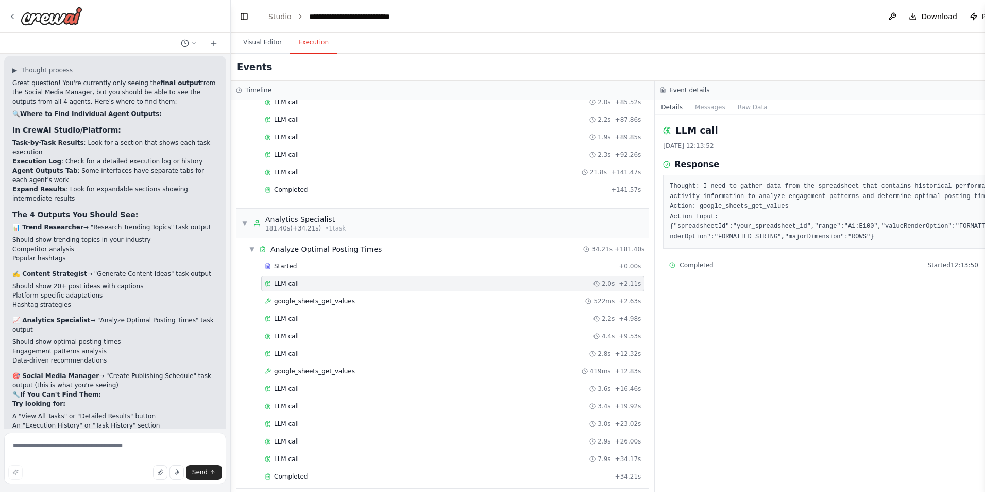
scroll to position [0, 0]
click at [312, 269] on div "Started" at bounding box center [440, 266] width 350 height 8
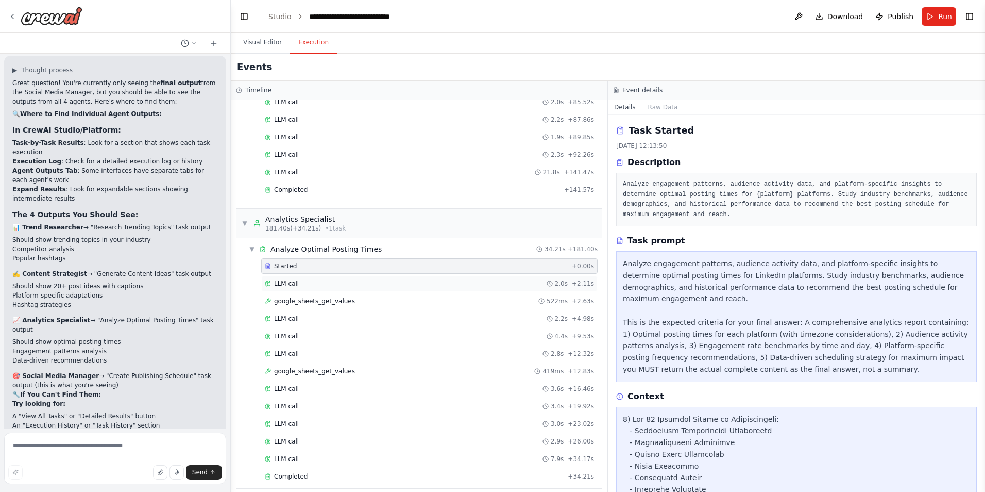
click at [310, 289] on div "LLM call 2.0s + 2.11s" at bounding box center [429, 283] width 337 height 15
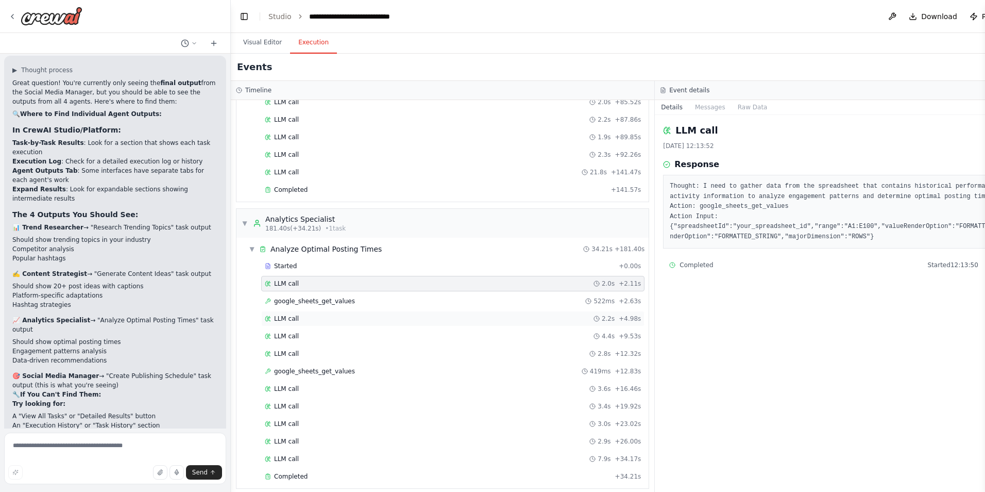
click at [310, 315] on div "LLM call 2.2s + 4.98s" at bounding box center [453, 318] width 376 height 8
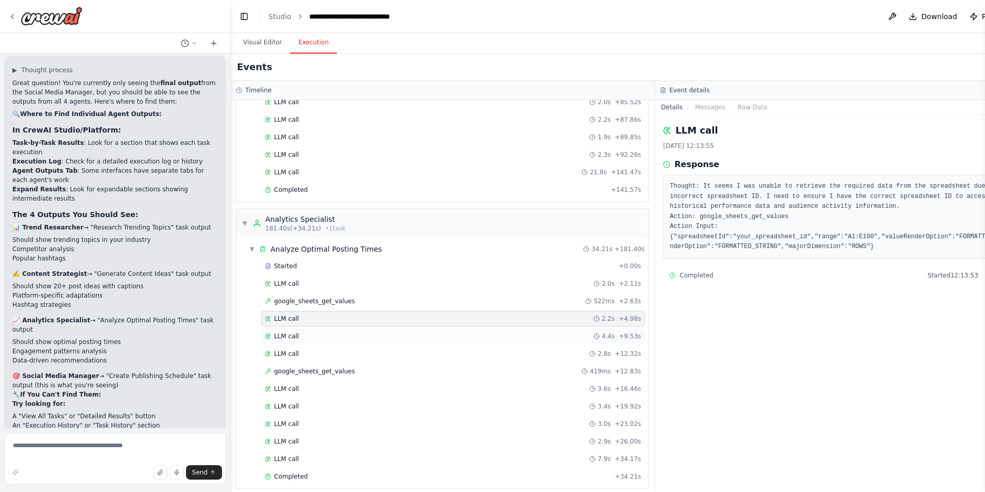
click at [308, 333] on div "LLM call 4.4s + 9.53s" at bounding box center [453, 336] width 376 height 8
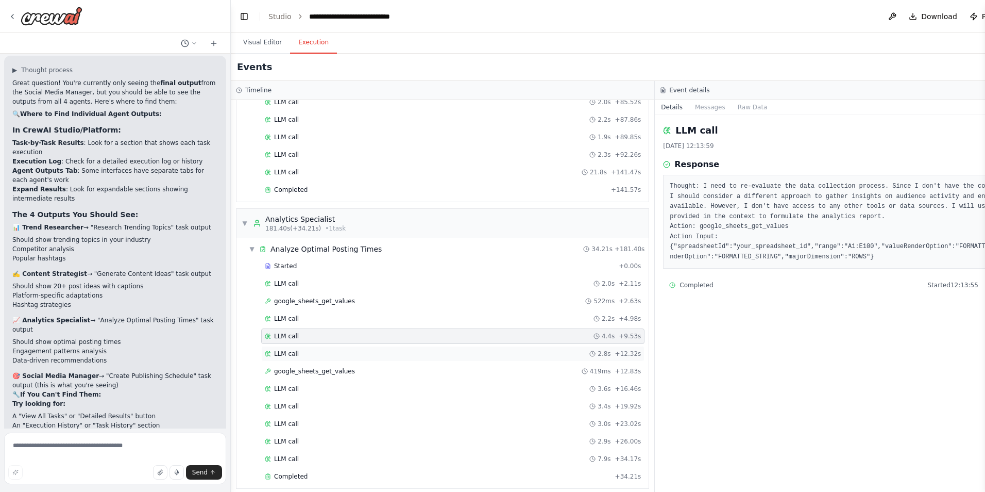
click at [309, 358] on div "LLM call 2.8s + 12.32s" at bounding box center [452, 353] width 383 height 15
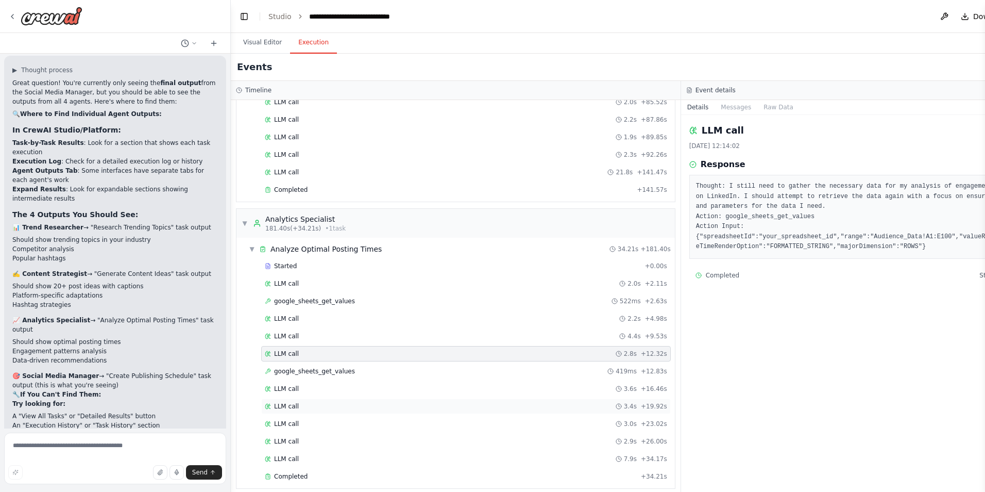
click at [304, 403] on div "LLM call 3.4s + 19.92s" at bounding box center [466, 406] width 403 height 8
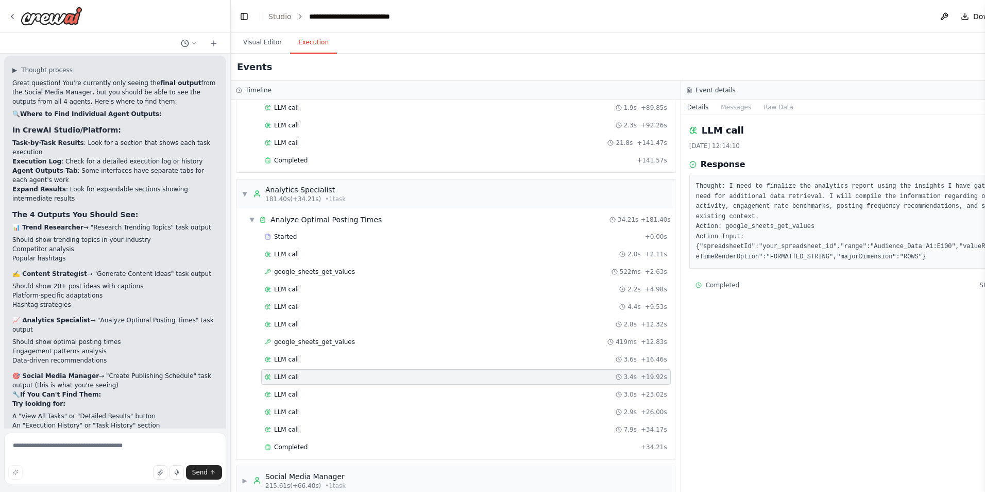
scroll to position [690, 0]
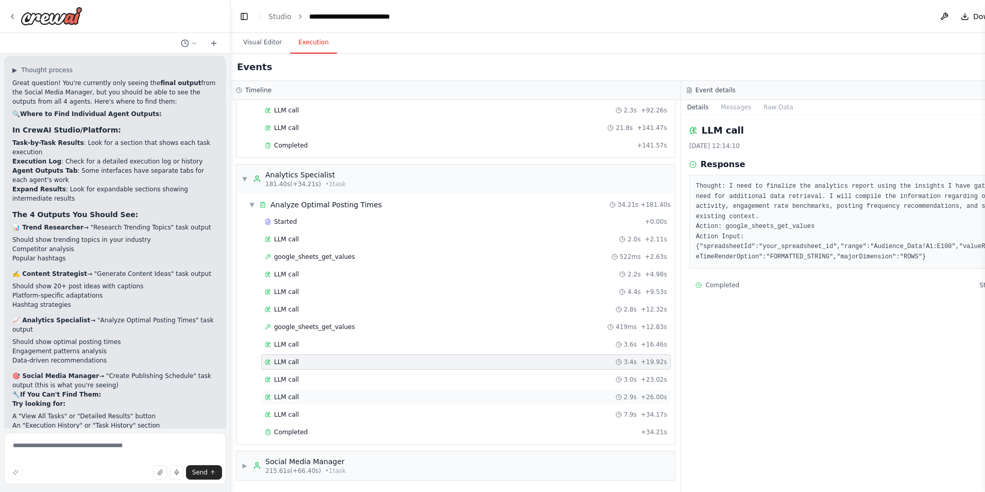
click at [309, 396] on div "LLM call 2.9s + 26.00s" at bounding box center [466, 397] width 403 height 8
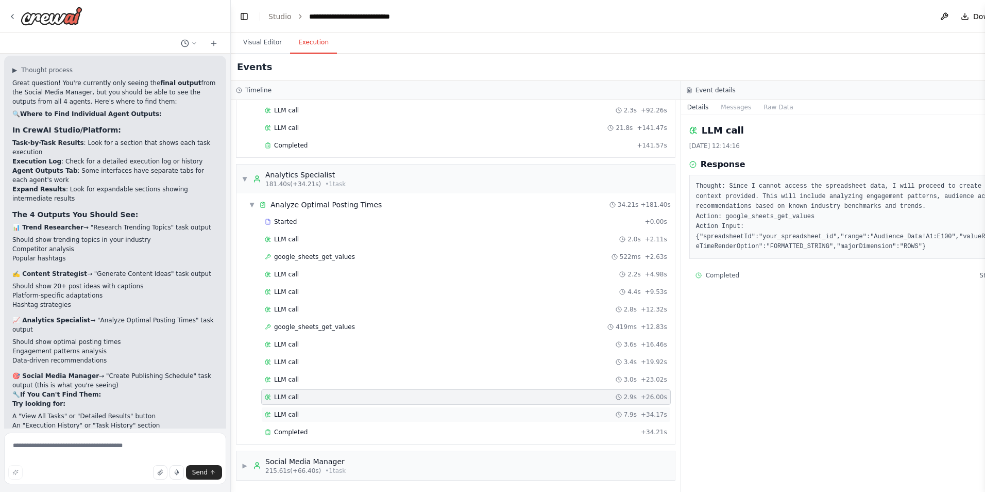
click at [302, 415] on div "LLM call 7.9s + 34.17s" at bounding box center [466, 414] width 403 height 8
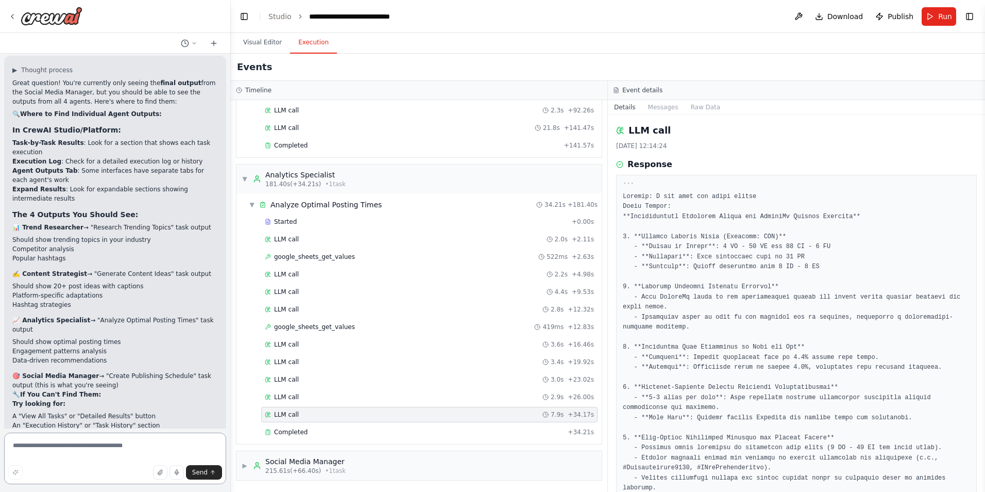
click at [72, 443] on textarea at bounding box center [115, 458] width 222 height 52
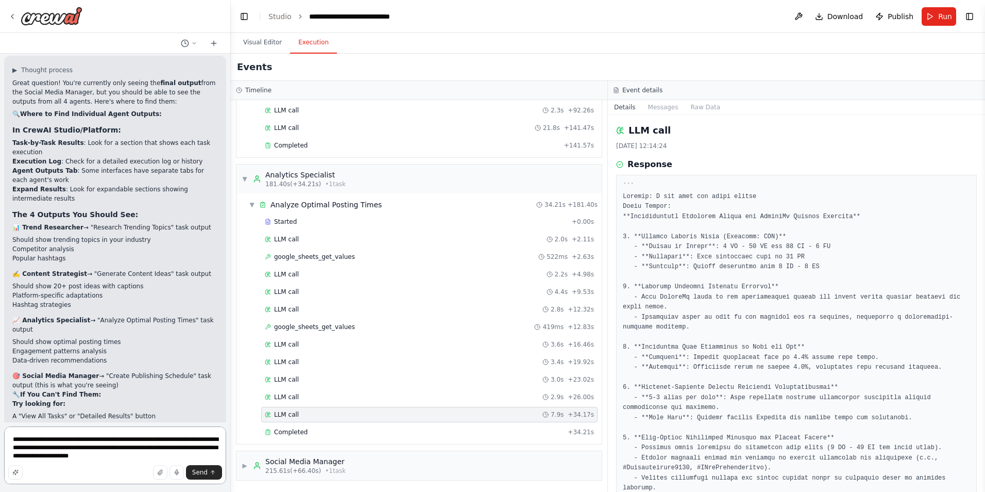
type textarea "**********"
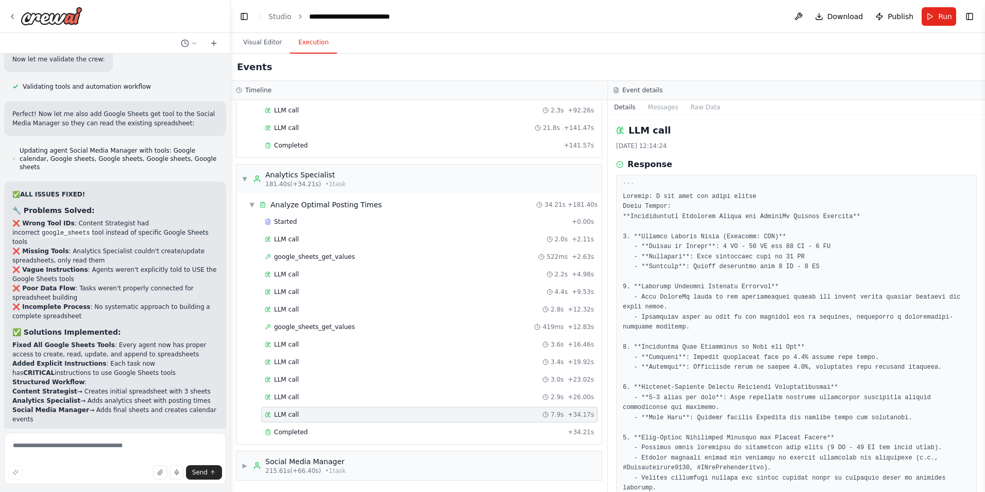
scroll to position [3879, 0]
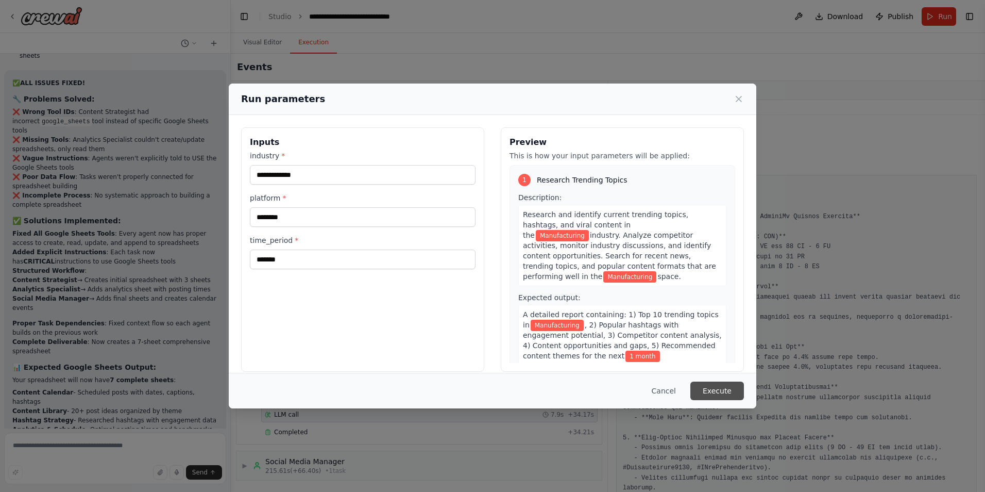
click at [710, 389] on button "Execute" at bounding box center [718, 390] width 54 height 19
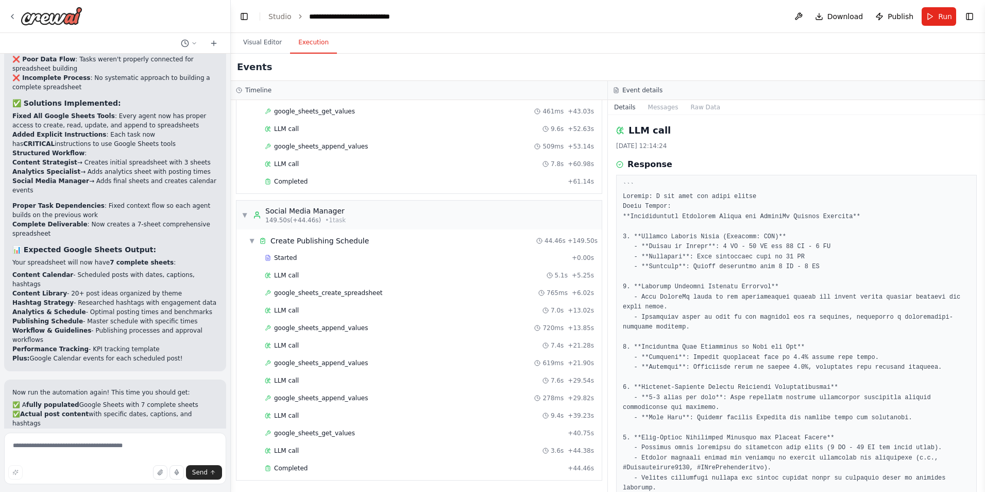
scroll to position [3987, 0]
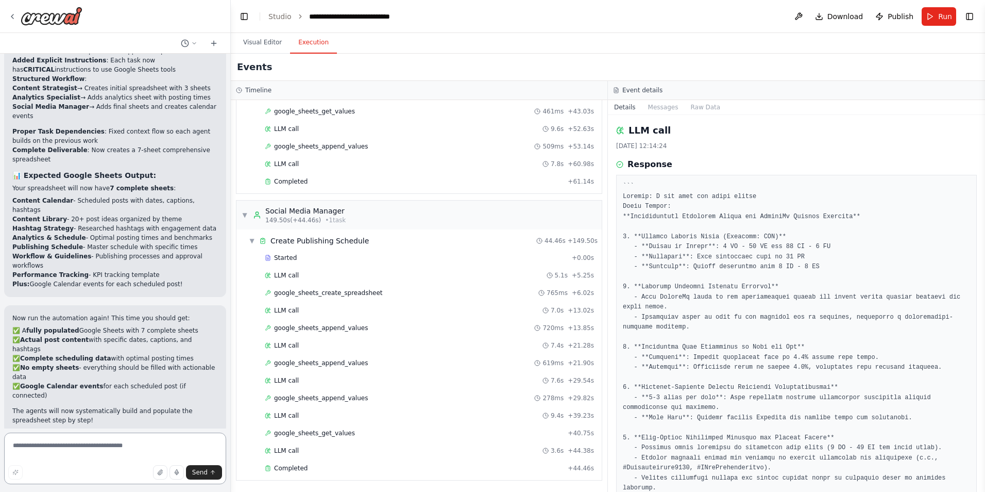
click at [82, 448] on textarea at bounding box center [115, 458] width 222 height 52
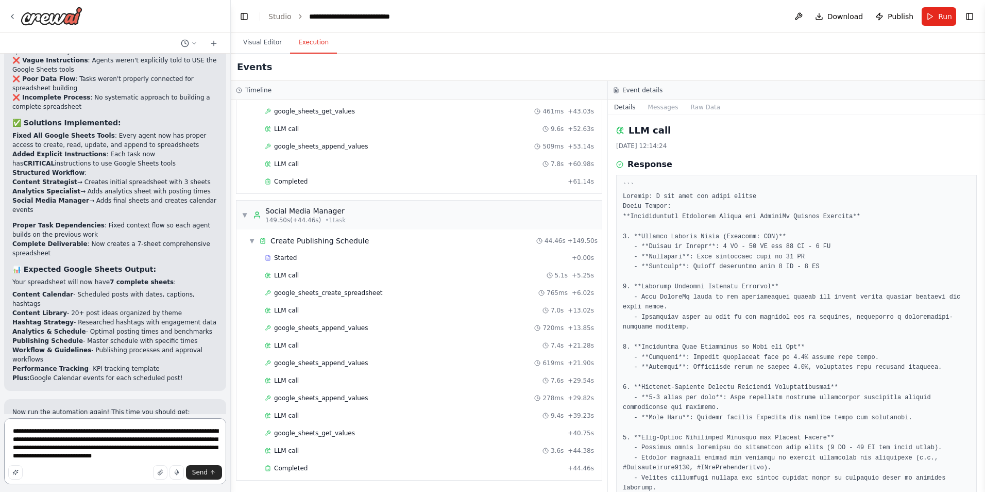
scroll to position [3902, 0]
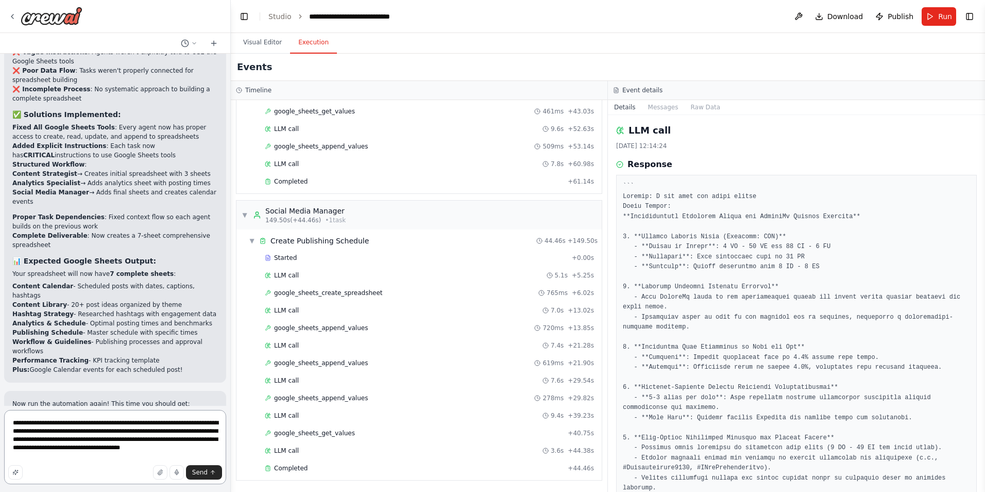
type textarea "**********"
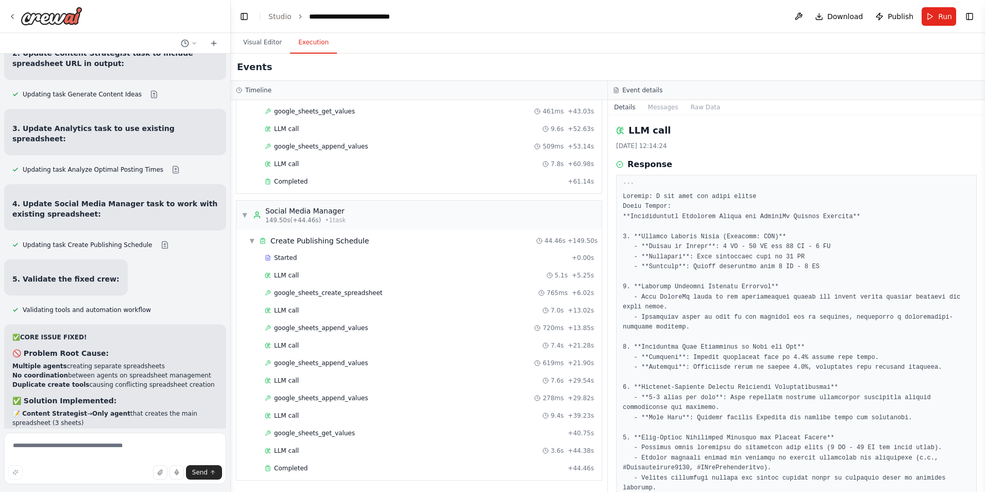
scroll to position [4817, 0]
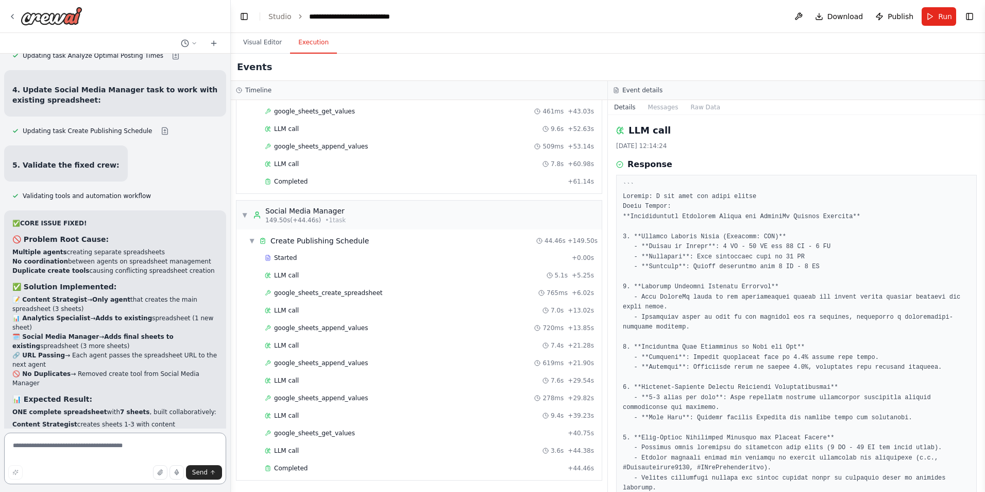
click at [44, 443] on textarea at bounding box center [115, 458] width 222 height 52
type textarea "*"
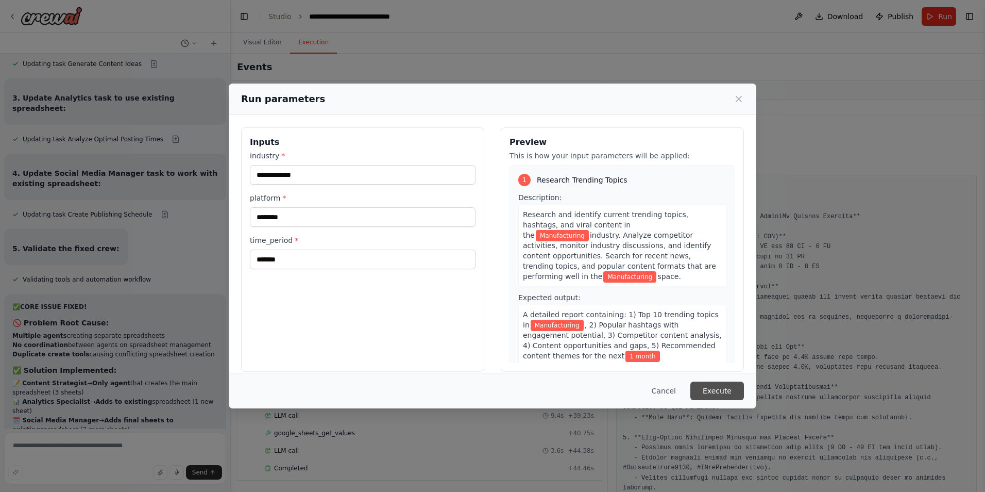
click at [734, 386] on button "Execute" at bounding box center [718, 390] width 54 height 19
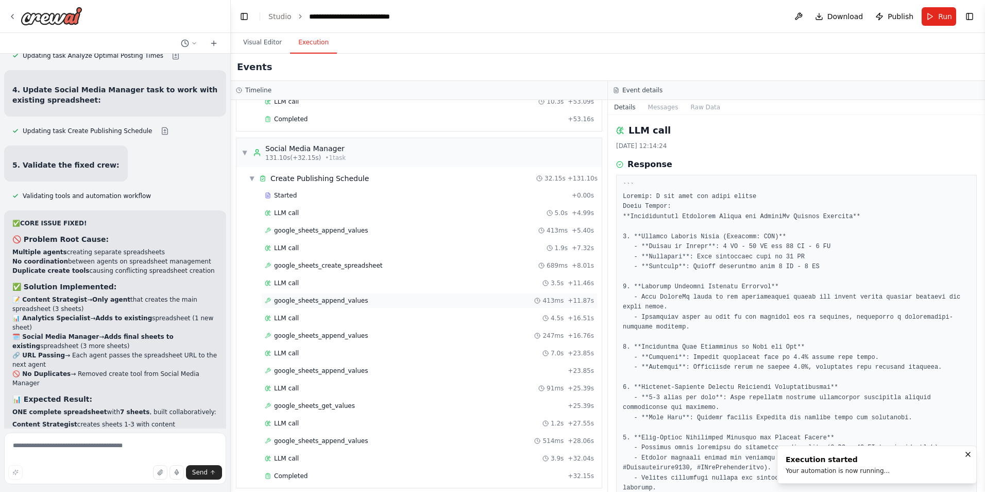
scroll to position [590, 0]
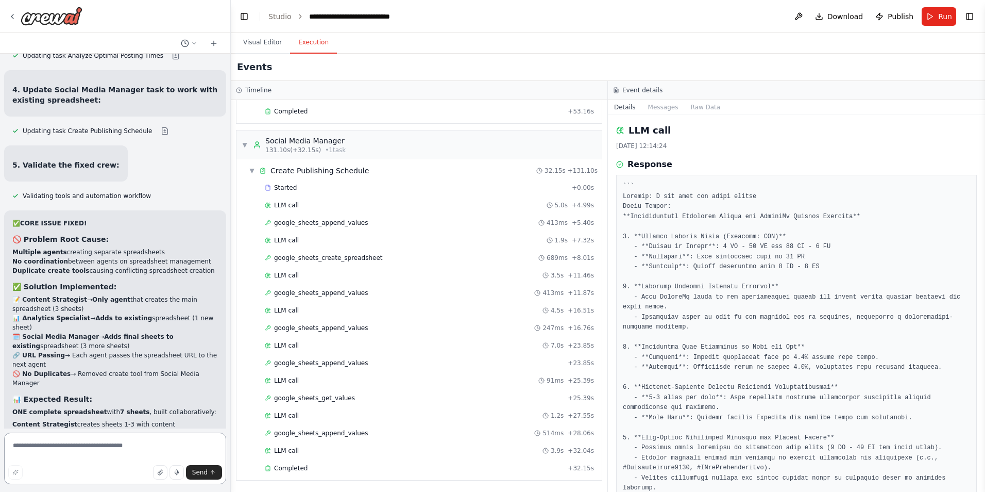
click at [130, 457] on textarea at bounding box center [115, 458] width 222 height 52
drag, startPoint x: 172, startPoint y: 446, endPoint x: 201, endPoint y: 443, distance: 29.0
click at [201, 443] on textarea "**********" at bounding box center [115, 458] width 222 height 52
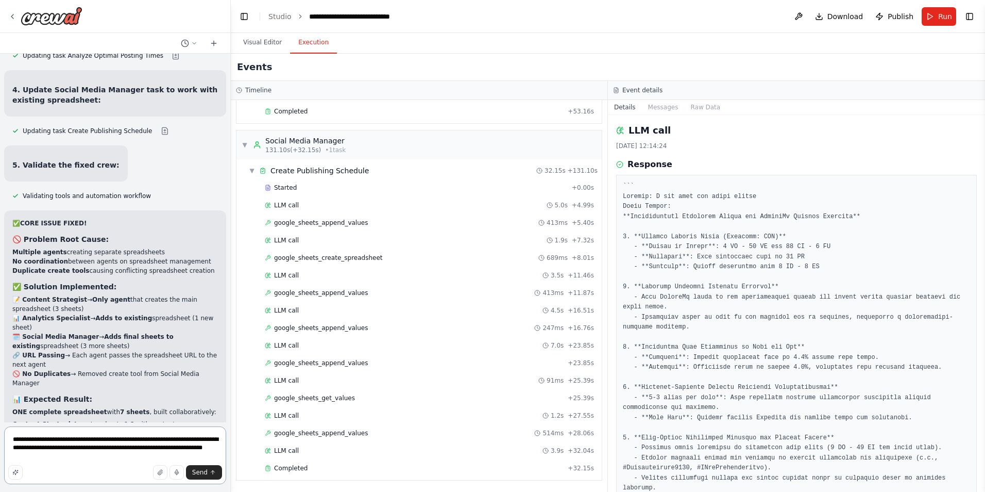
type textarea "**********"
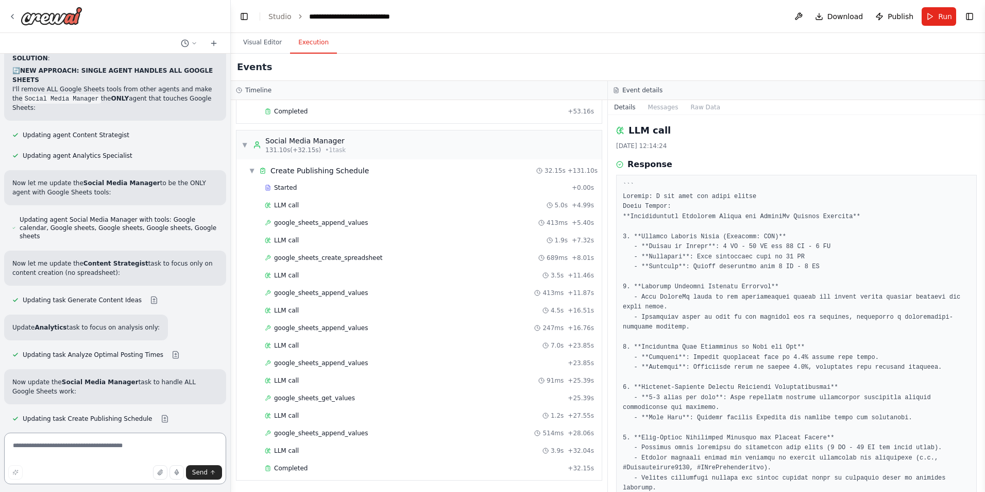
scroll to position [5708, 0]
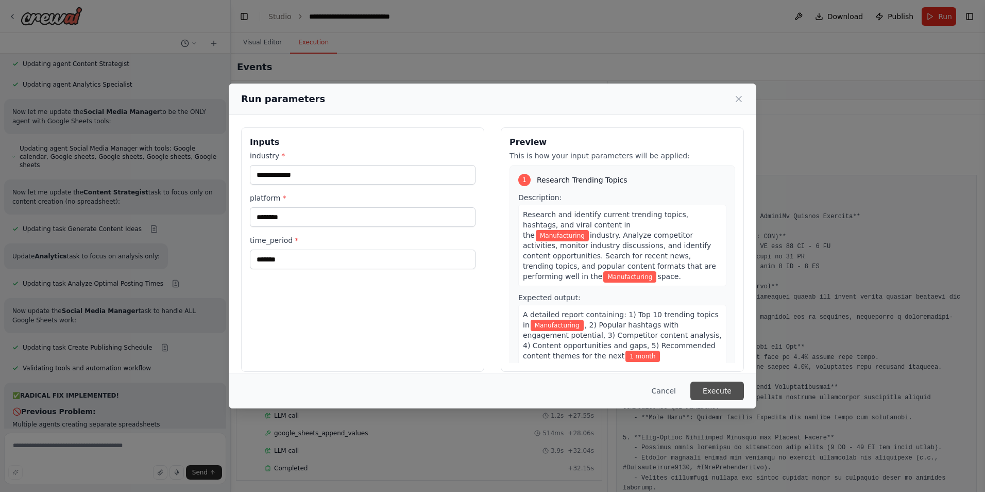
click at [713, 393] on button "Execute" at bounding box center [718, 390] width 54 height 19
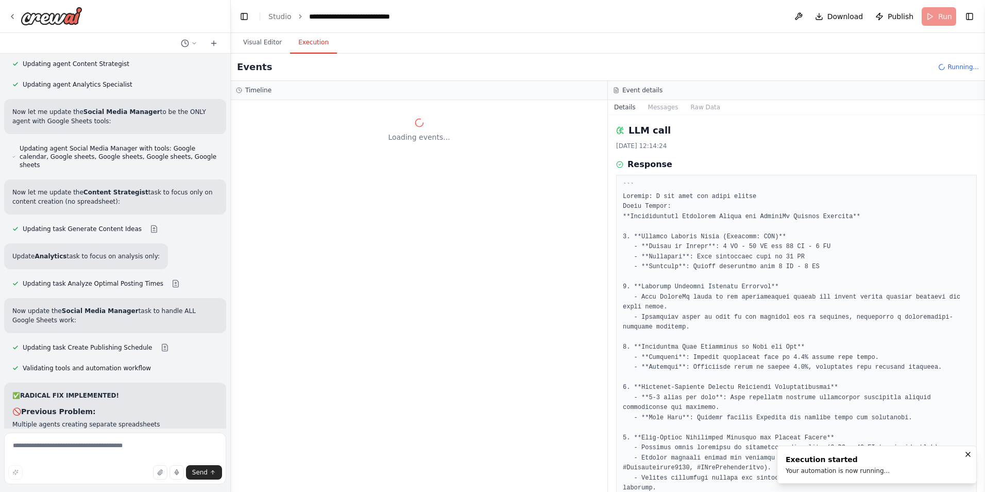
scroll to position [0, 0]
click at [259, 37] on button "Visual Editor" at bounding box center [262, 43] width 55 height 22
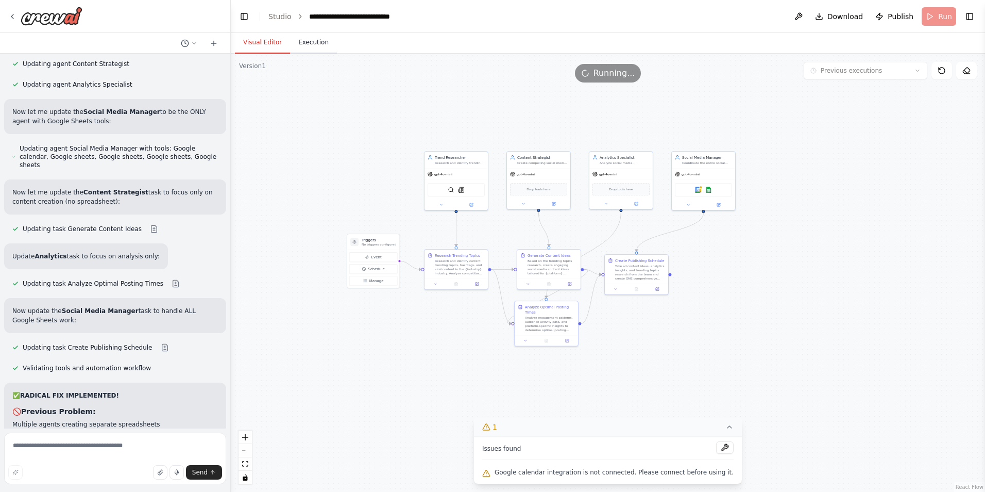
click at [303, 44] on button "Execution" at bounding box center [313, 43] width 47 height 22
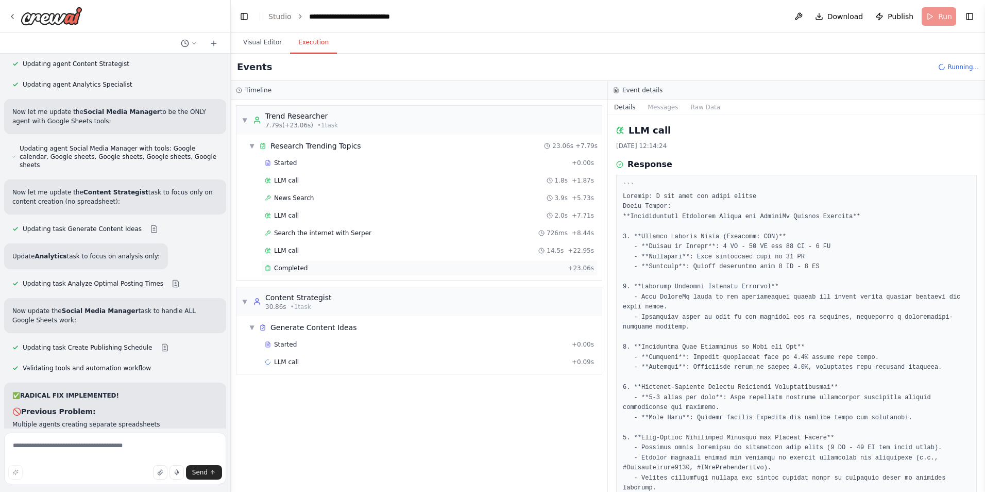
click at [324, 265] on div "Completed" at bounding box center [414, 268] width 299 height 8
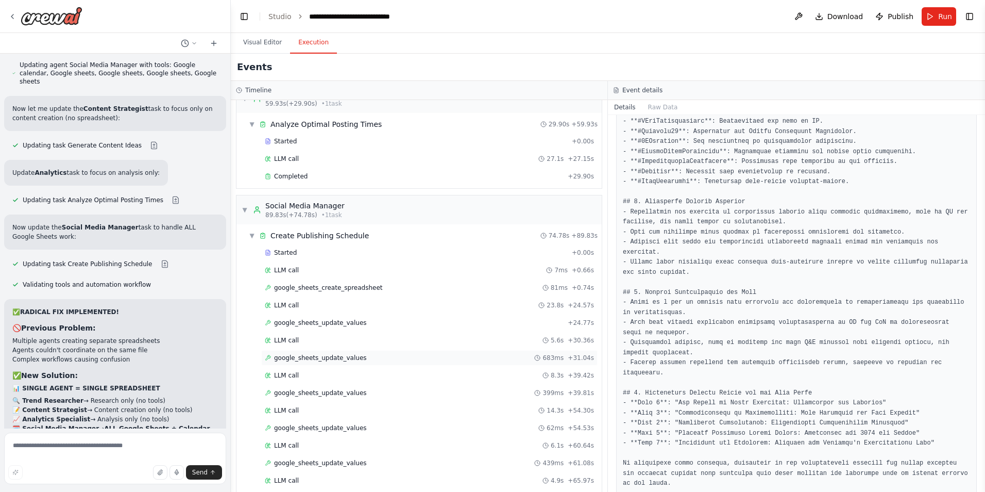
scroll to position [414, 0]
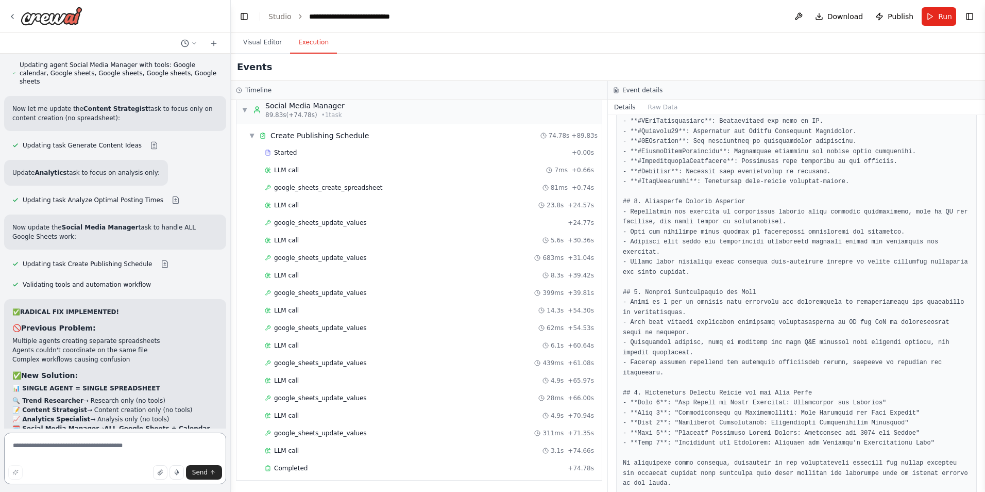
click at [94, 442] on textarea at bounding box center [115, 458] width 222 height 52
type textarea "**********"
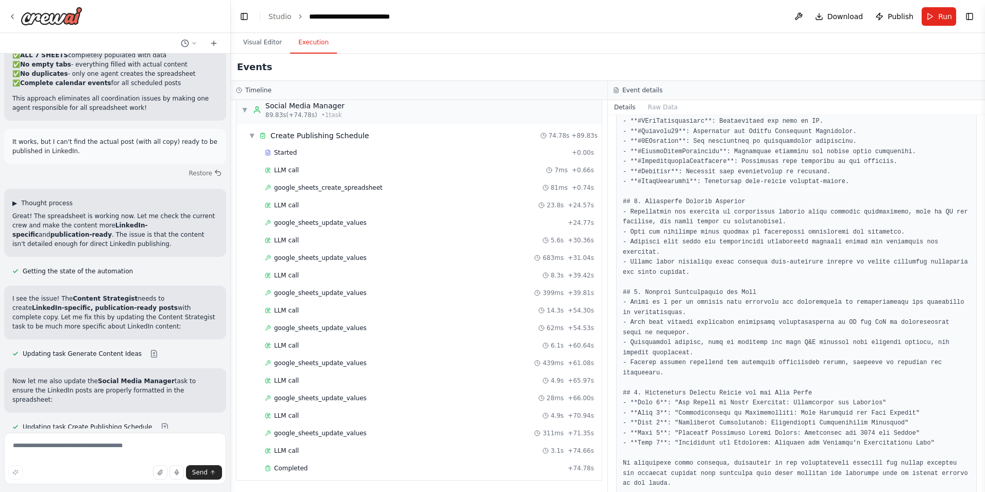
scroll to position [6402, 0]
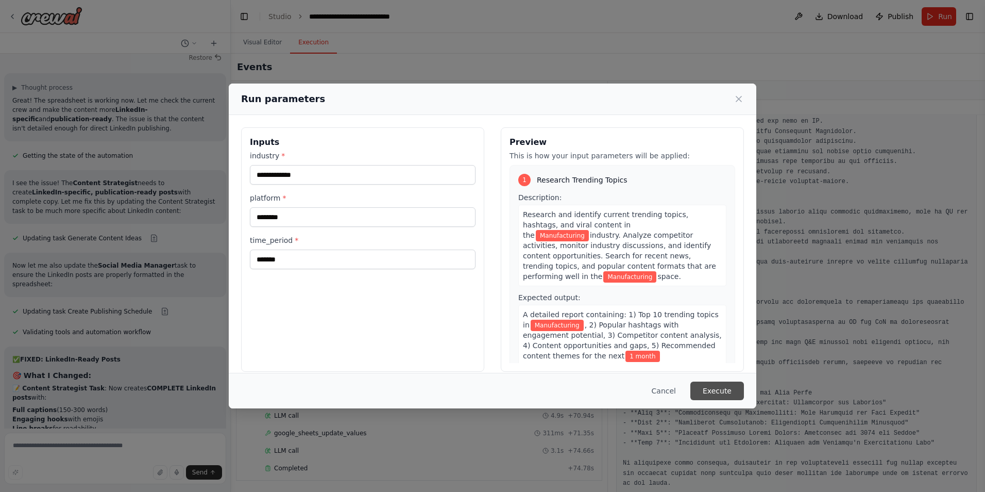
click at [715, 390] on button "Execute" at bounding box center [718, 390] width 54 height 19
